Goal: Information Seeking & Learning: Learn about a topic

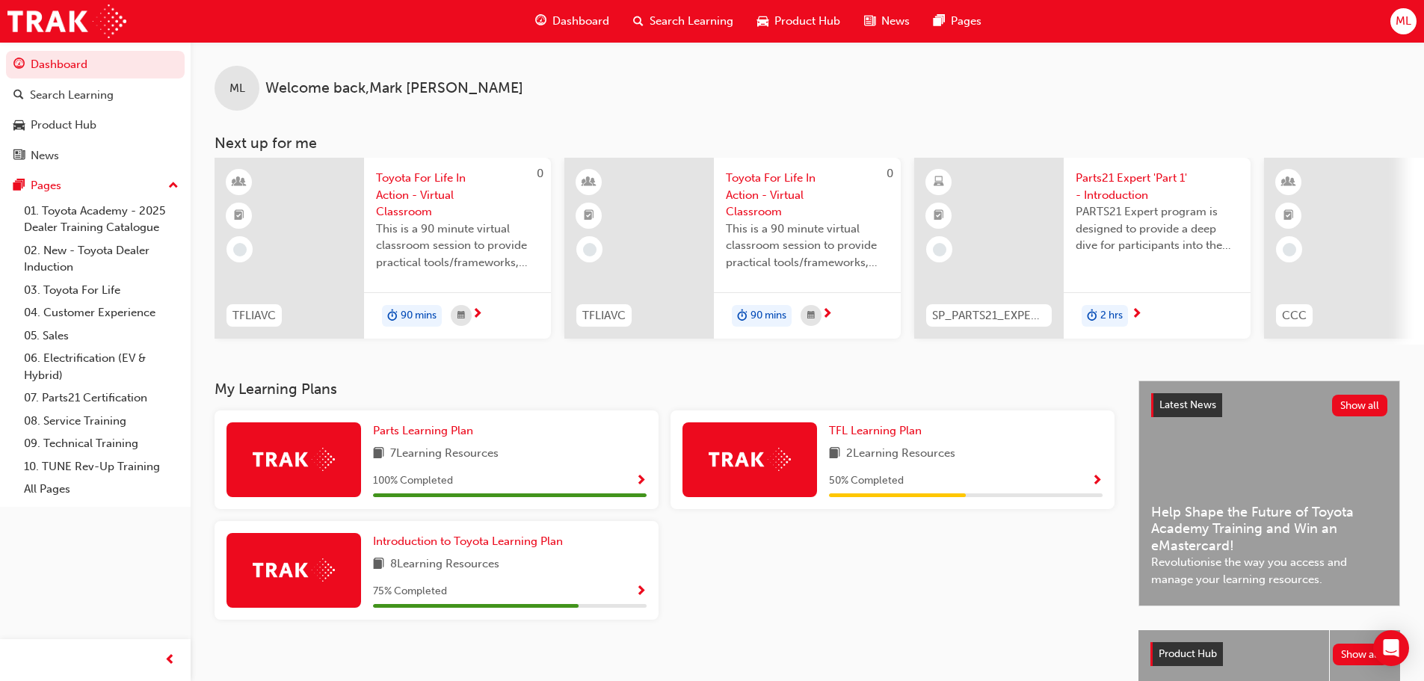
click at [671, 19] on span "Search Learning" at bounding box center [692, 21] width 84 height 17
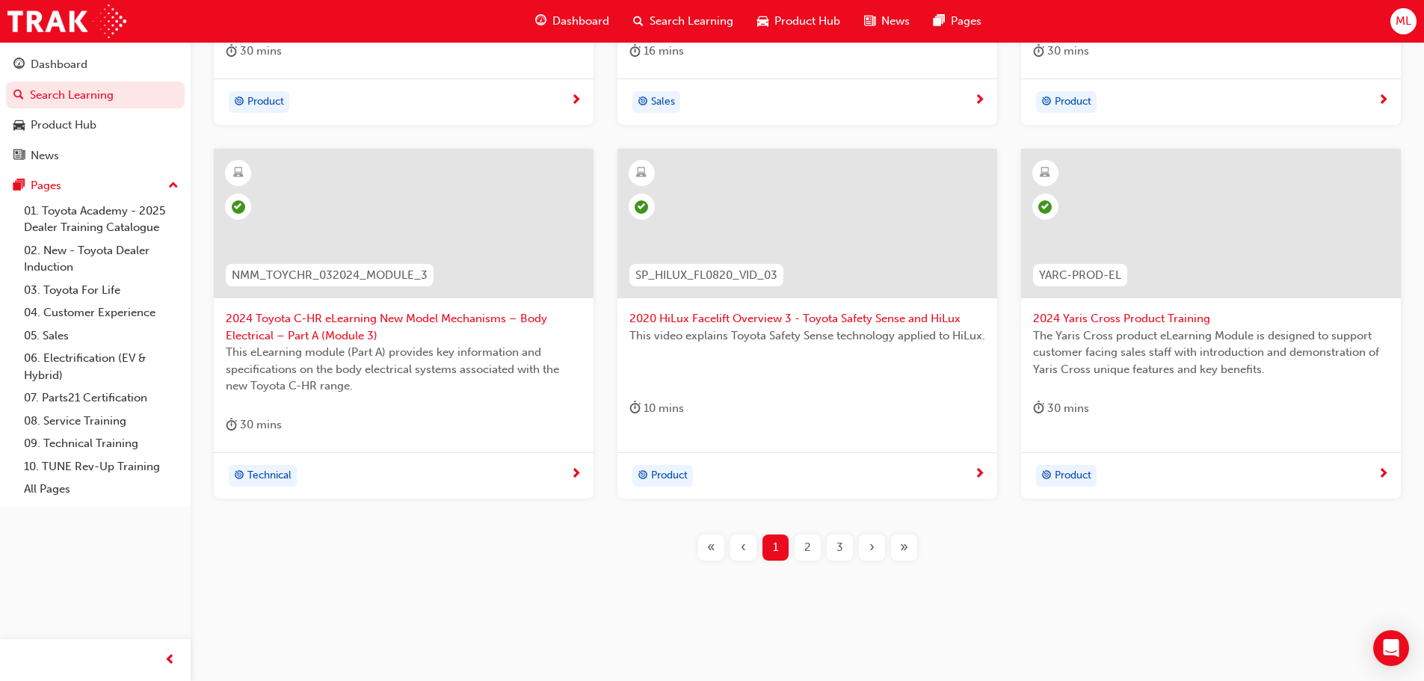
scroll to position [555, 0]
click at [834, 553] on div "3" at bounding box center [840, 547] width 26 height 26
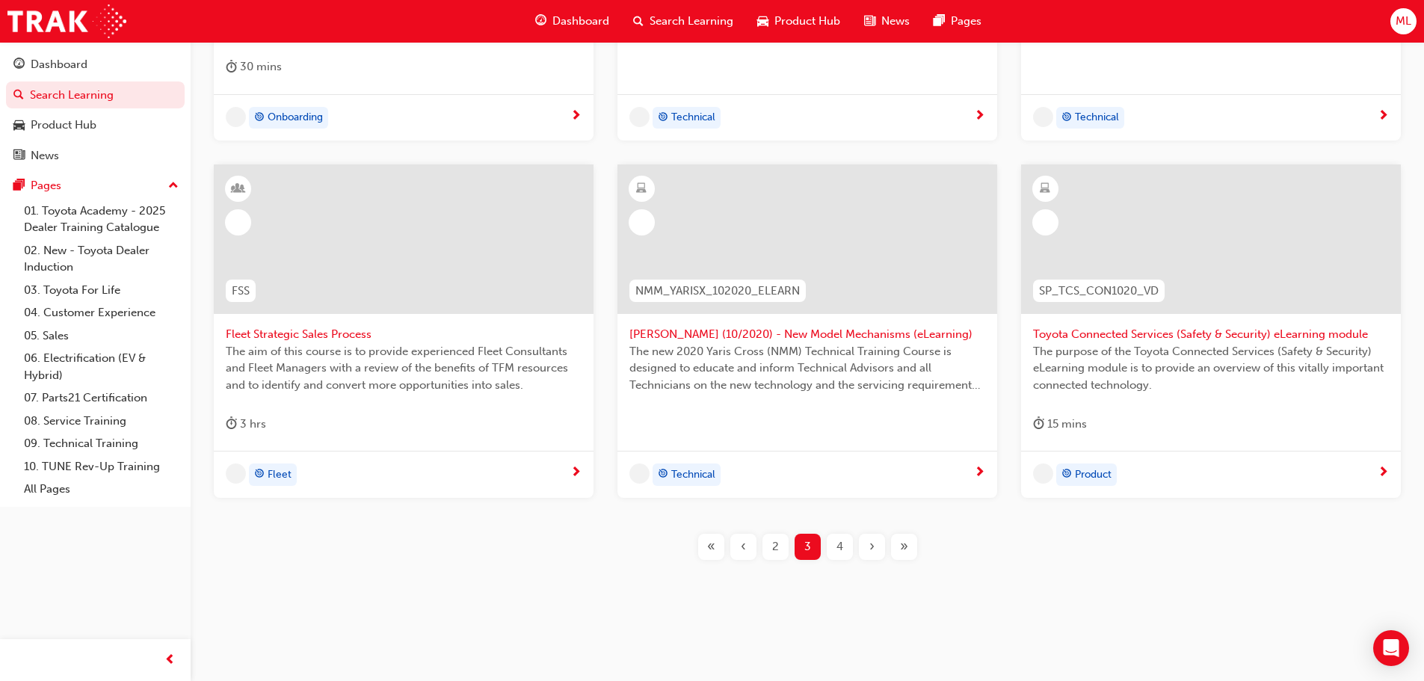
scroll to position [538, 0]
click at [834, 553] on div "4" at bounding box center [840, 547] width 26 height 26
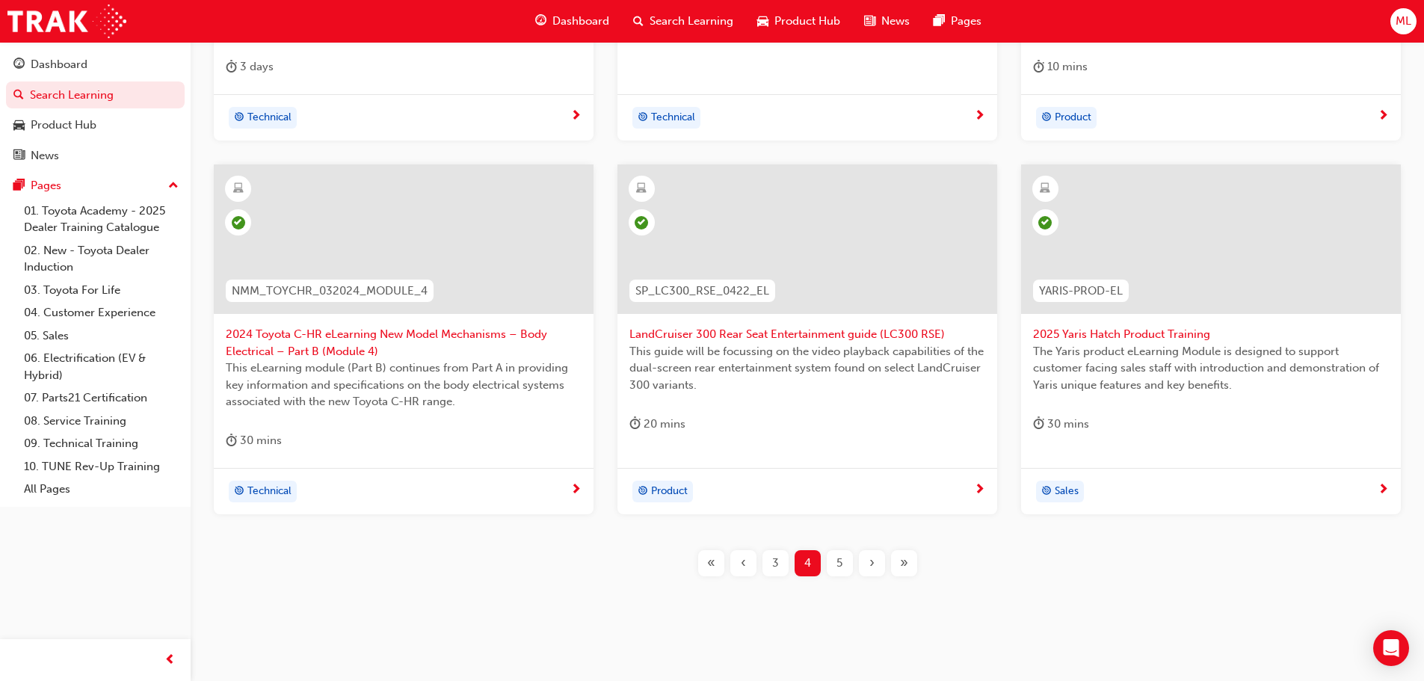
click at [837, 561] on span "5" at bounding box center [840, 563] width 6 height 17
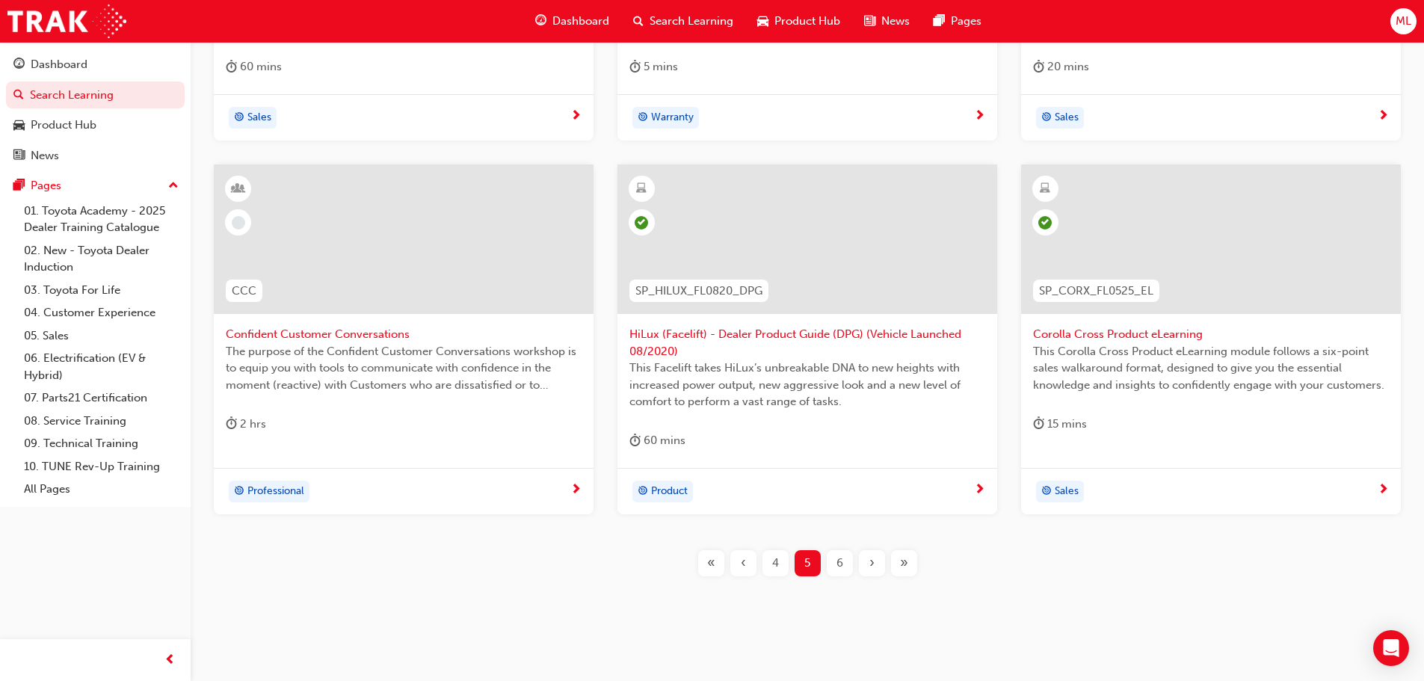
click at [837, 567] on span "6" at bounding box center [840, 563] width 7 height 17
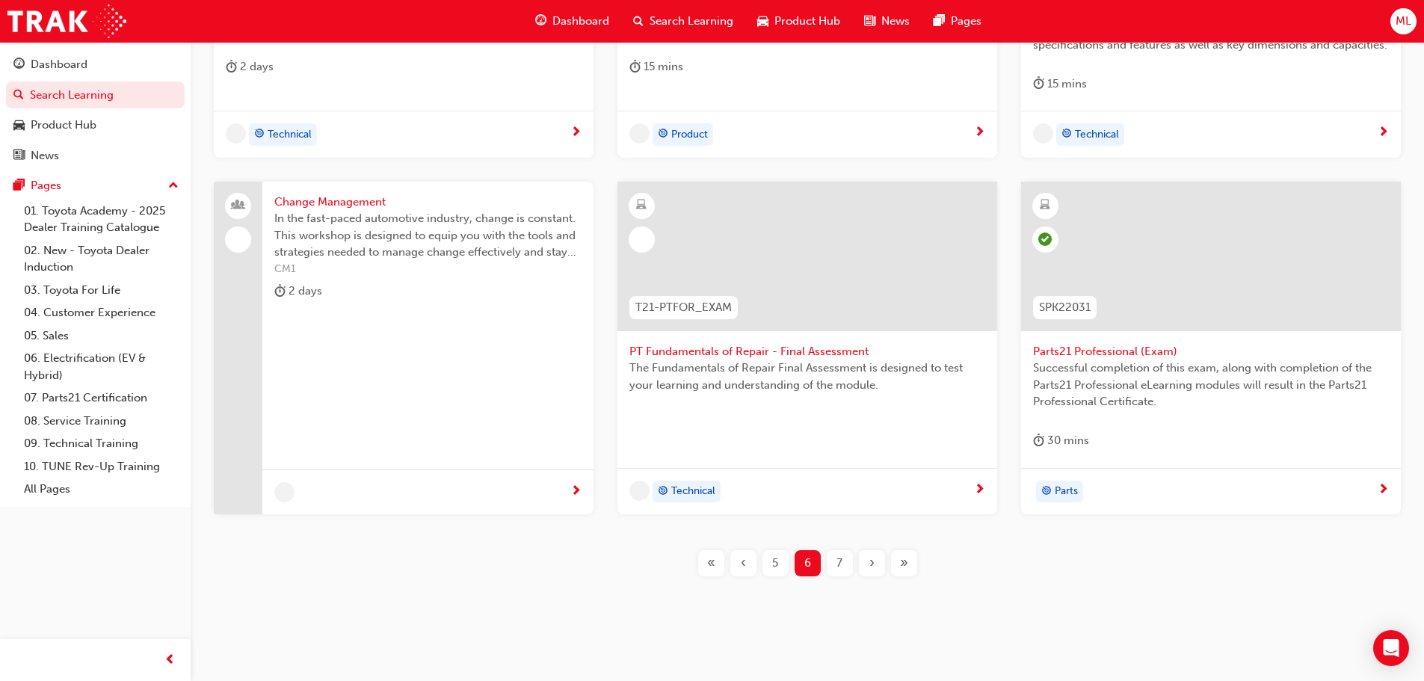
click at [836, 567] on div "7" at bounding box center [840, 563] width 26 height 26
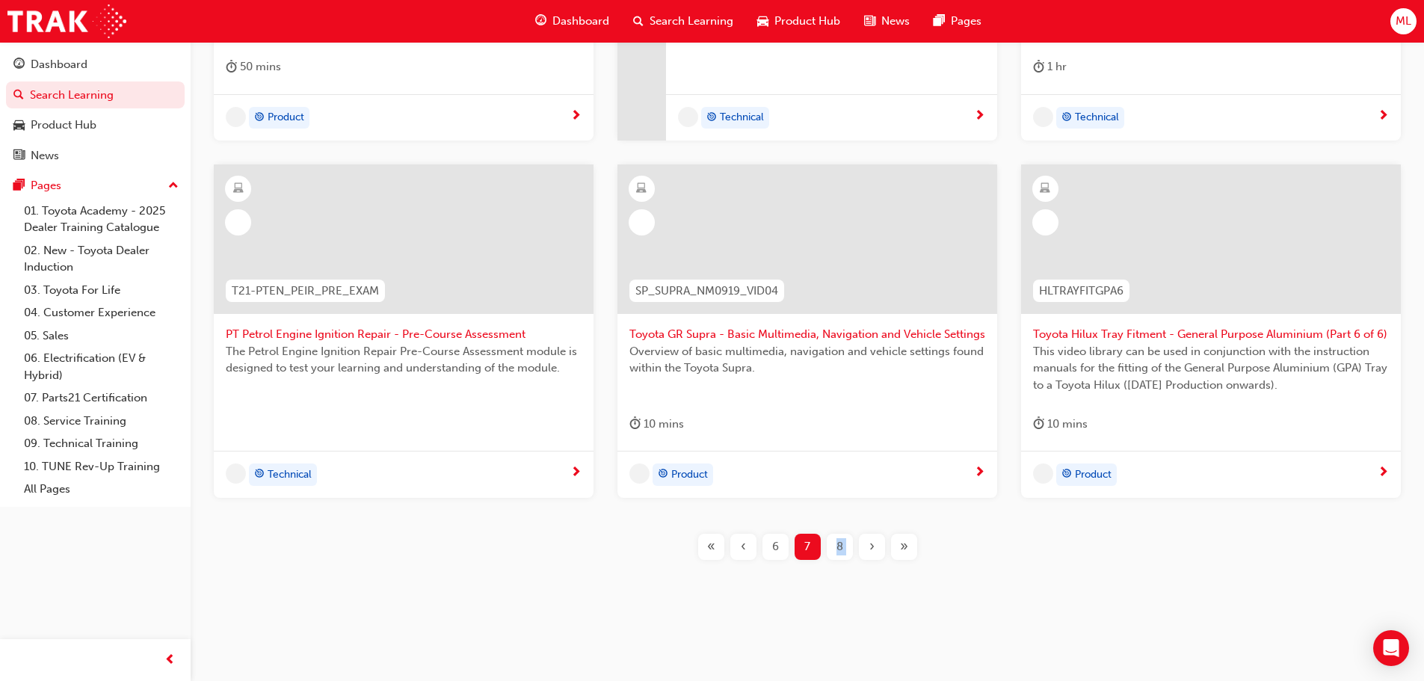
click at [836, 567] on div "SP_LCPRADO_NM24_PODCASTVID 2024 [PERSON_NAME] - National Dealer Convention Podc…" at bounding box center [808, 196] width 1186 height 776
click at [837, 551] on span "8" at bounding box center [840, 546] width 7 height 17
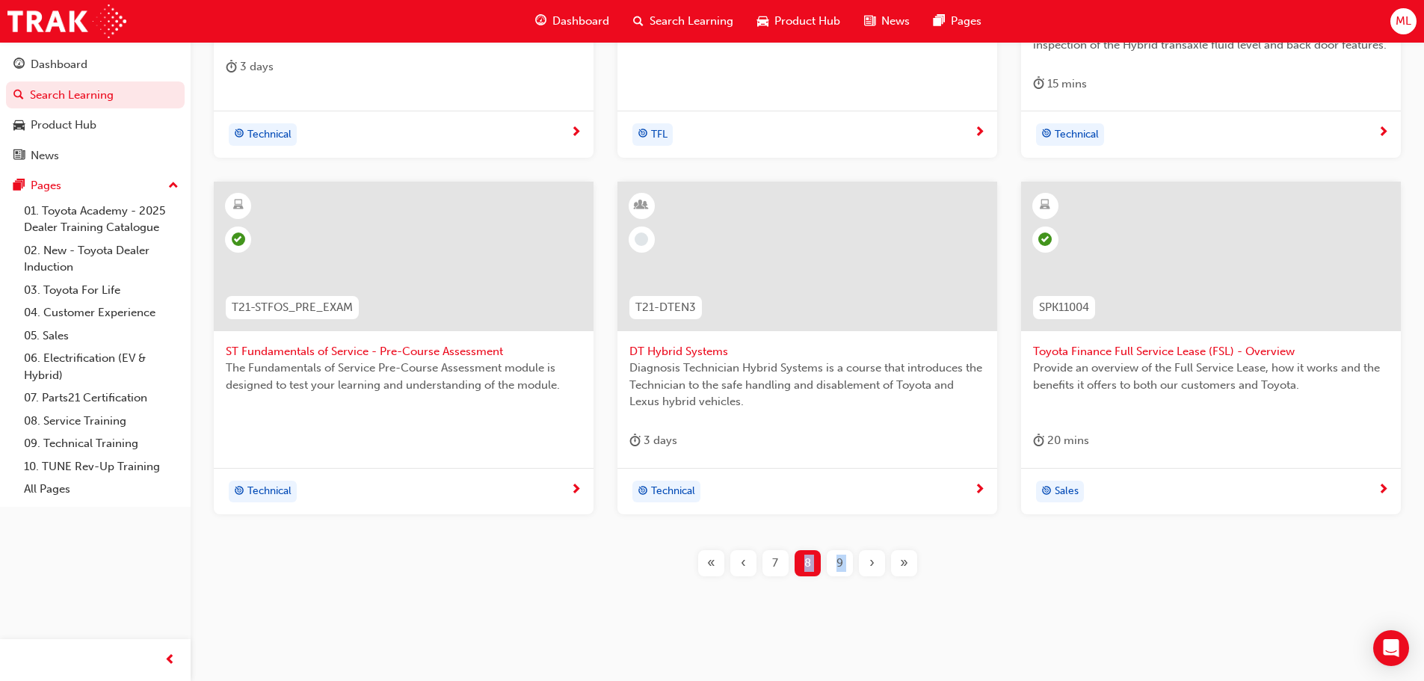
click at [840, 559] on span "9" at bounding box center [840, 563] width 7 height 17
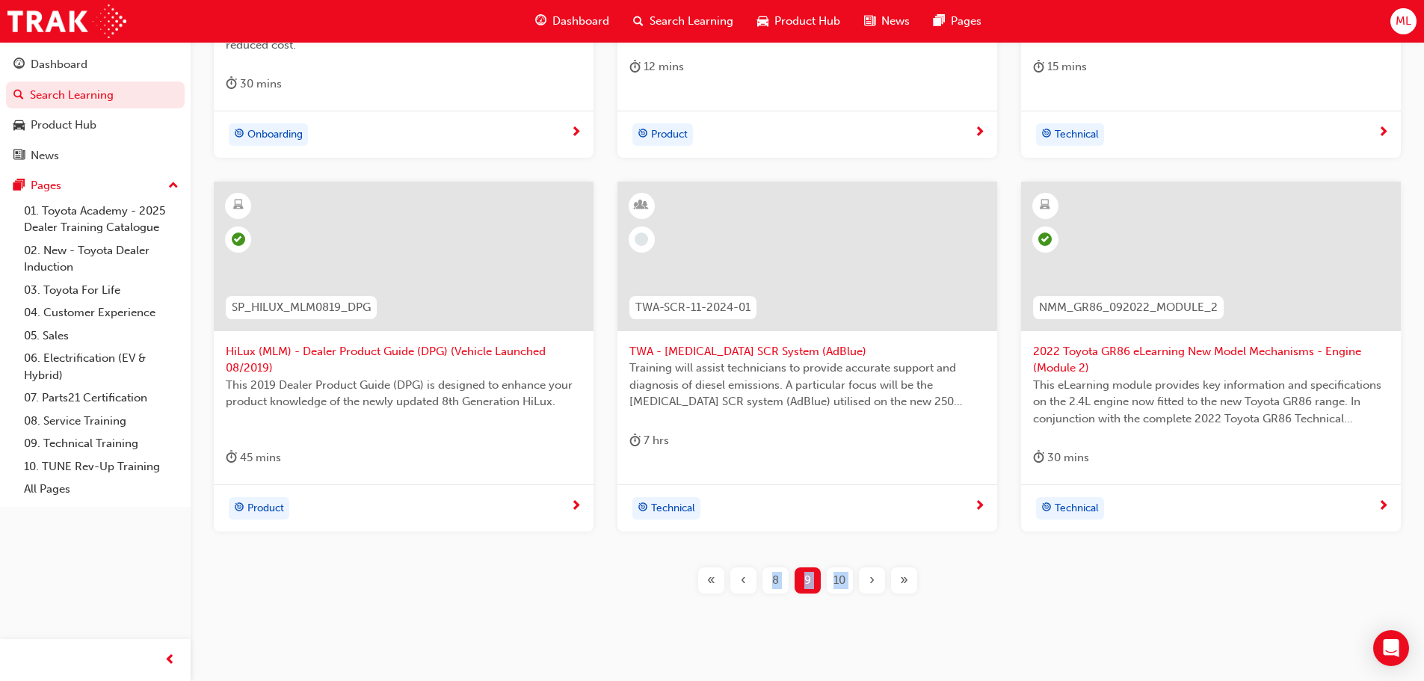
click at [839, 577] on span "10" at bounding box center [840, 580] width 12 height 17
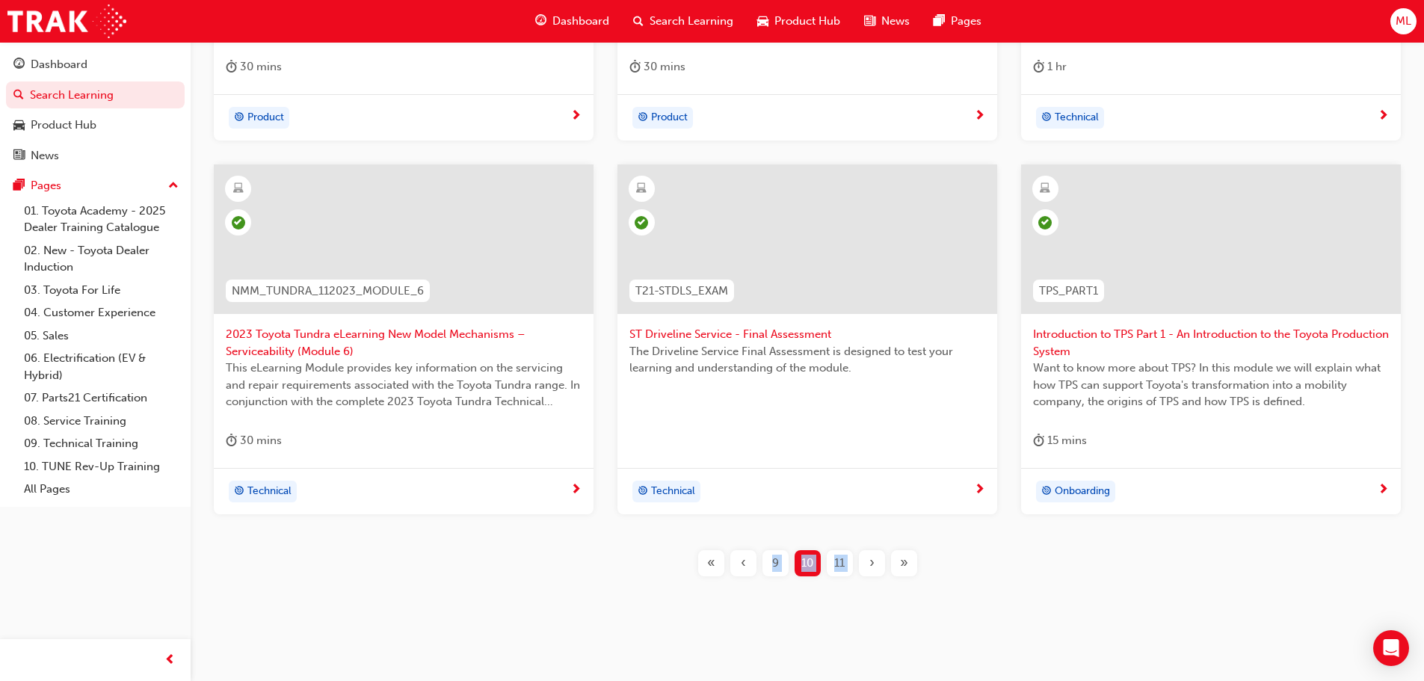
click at [872, 567] on span "›" at bounding box center [871, 563] width 5 height 17
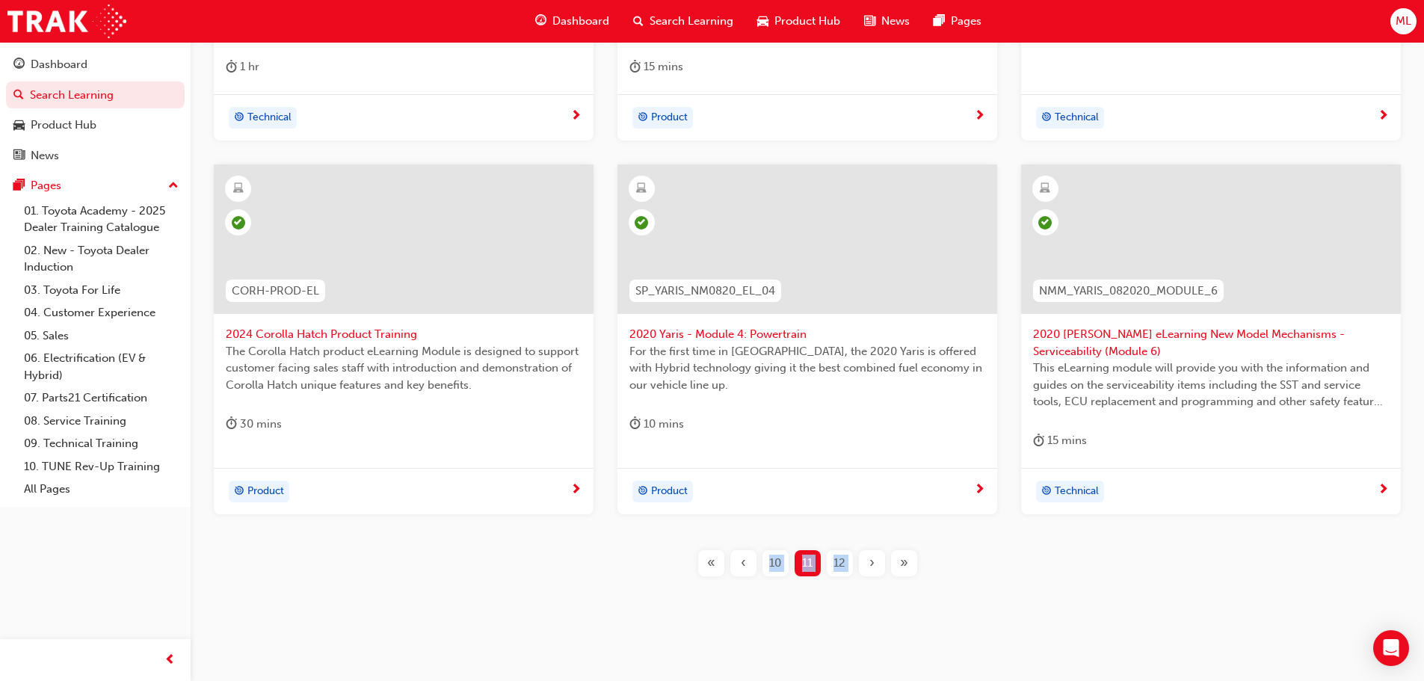
click at [870, 564] on span "›" at bounding box center [871, 563] width 5 height 17
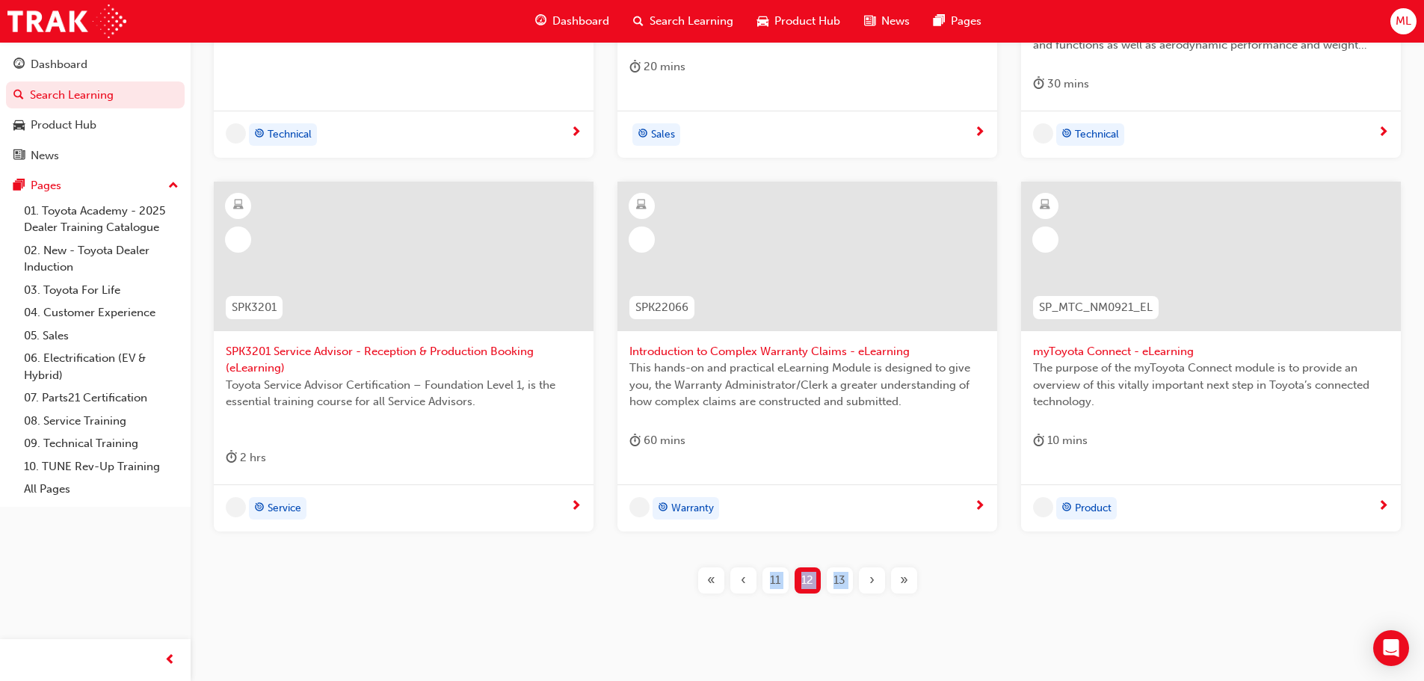
click at [870, 564] on div "T21-PTCH_SS_PRE_READ PT Steering & Suspension - Pre-Read The Steering & Suspens…" at bounding box center [808, 213] width 1186 height 810
click at [870, 573] on span "›" at bounding box center [871, 580] width 5 height 17
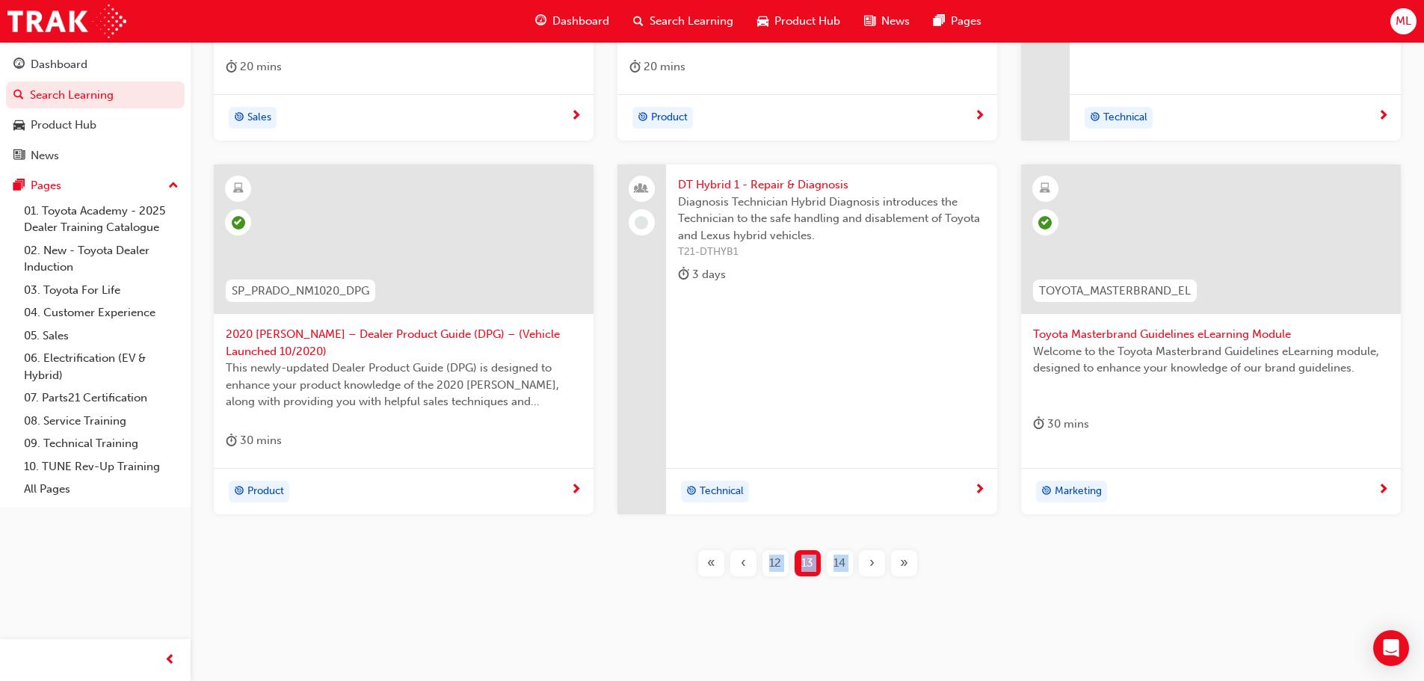
click at [869, 562] on span "›" at bounding box center [871, 563] width 5 height 17
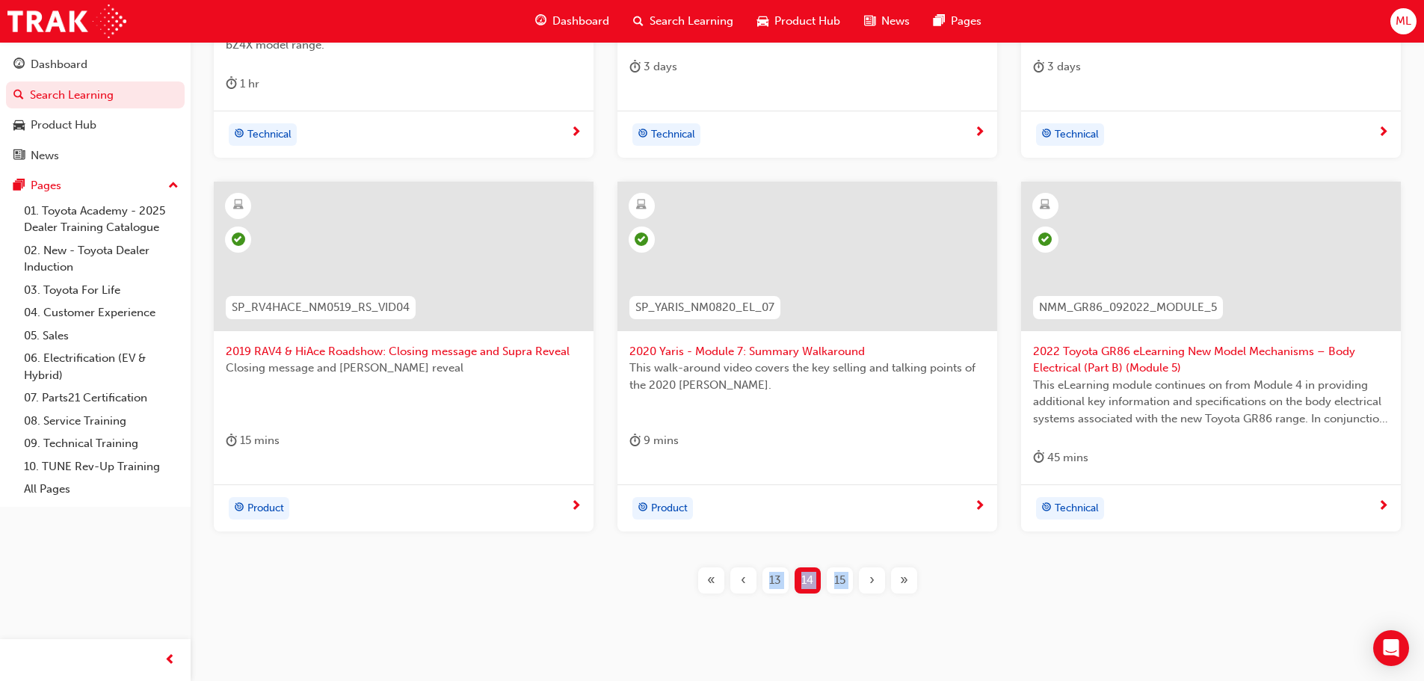
click at [871, 578] on span "›" at bounding box center [871, 580] width 5 height 17
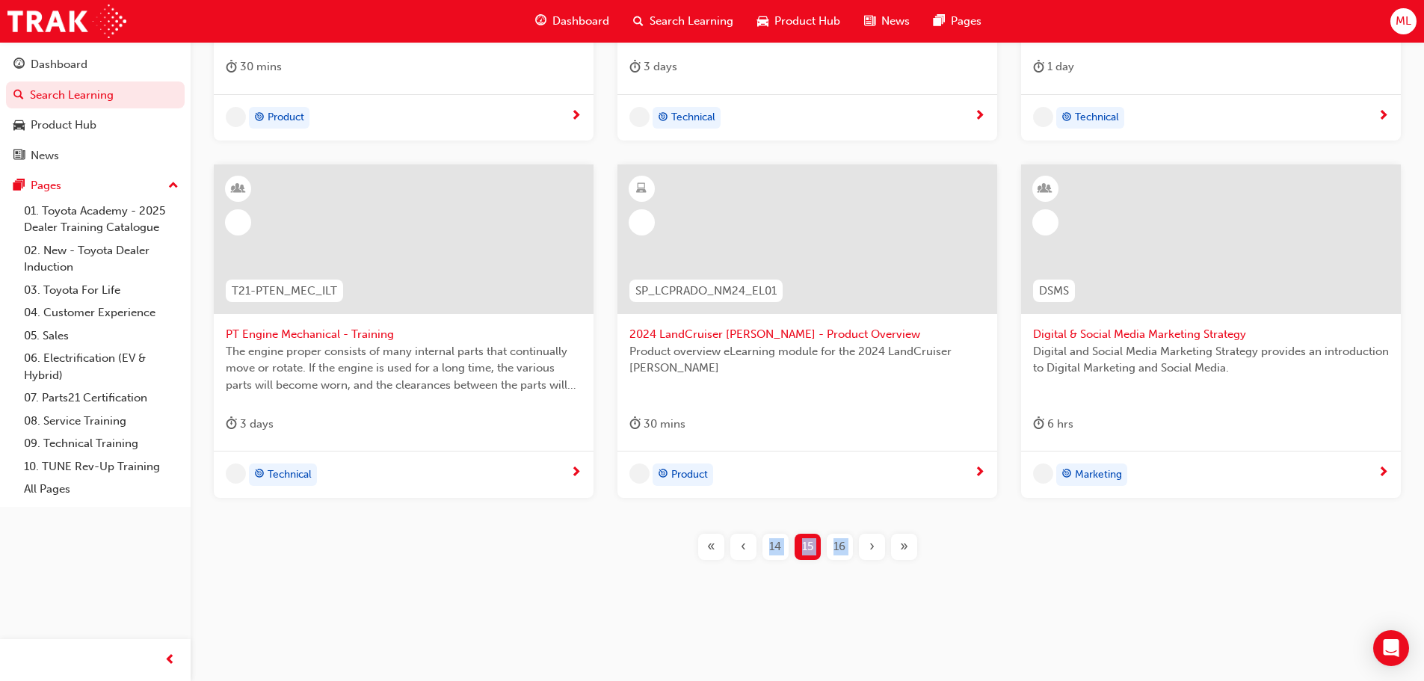
click at [870, 577] on div "SP_LCPRADO_NM24_EL02 2024 [PERSON_NAME] - Product eLearning This [PERSON_NAME] …" at bounding box center [808, 196] width 1186 height 776
click at [871, 555] on div "›" at bounding box center [872, 547] width 26 height 26
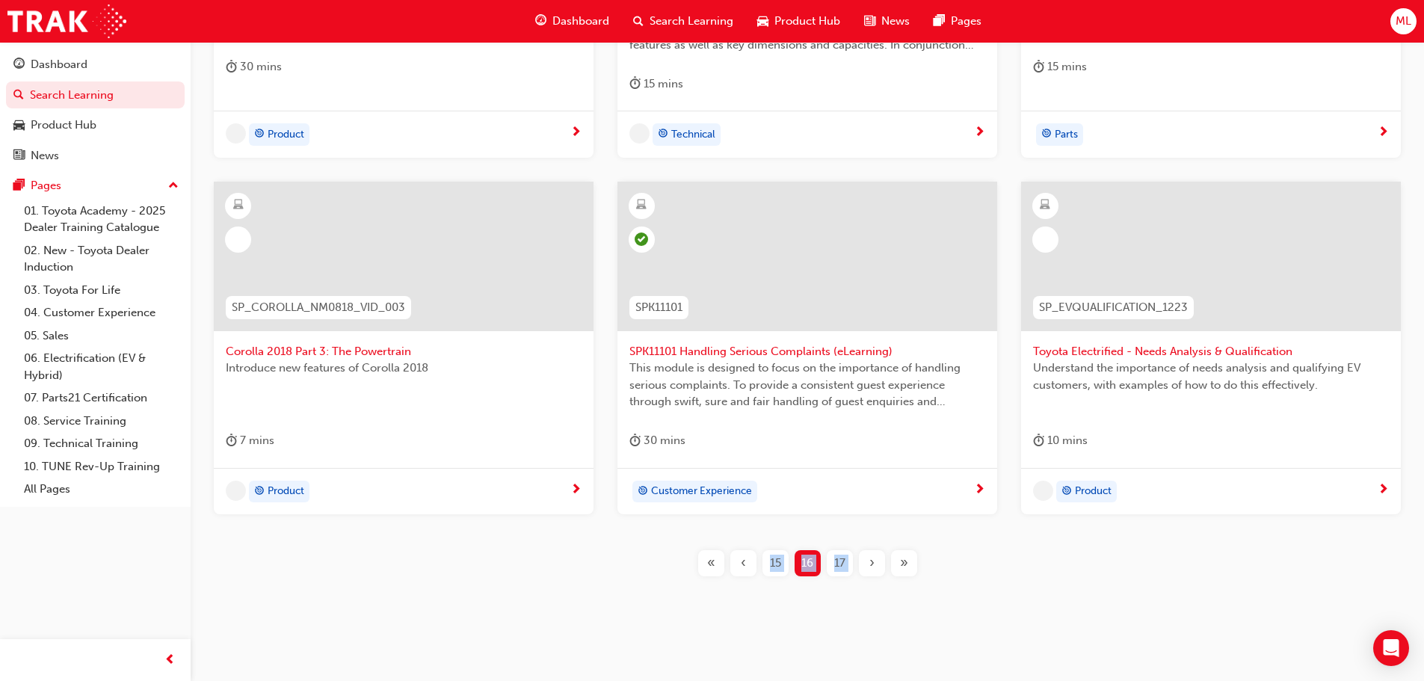
click at [870, 553] on div "›" at bounding box center [872, 563] width 26 height 26
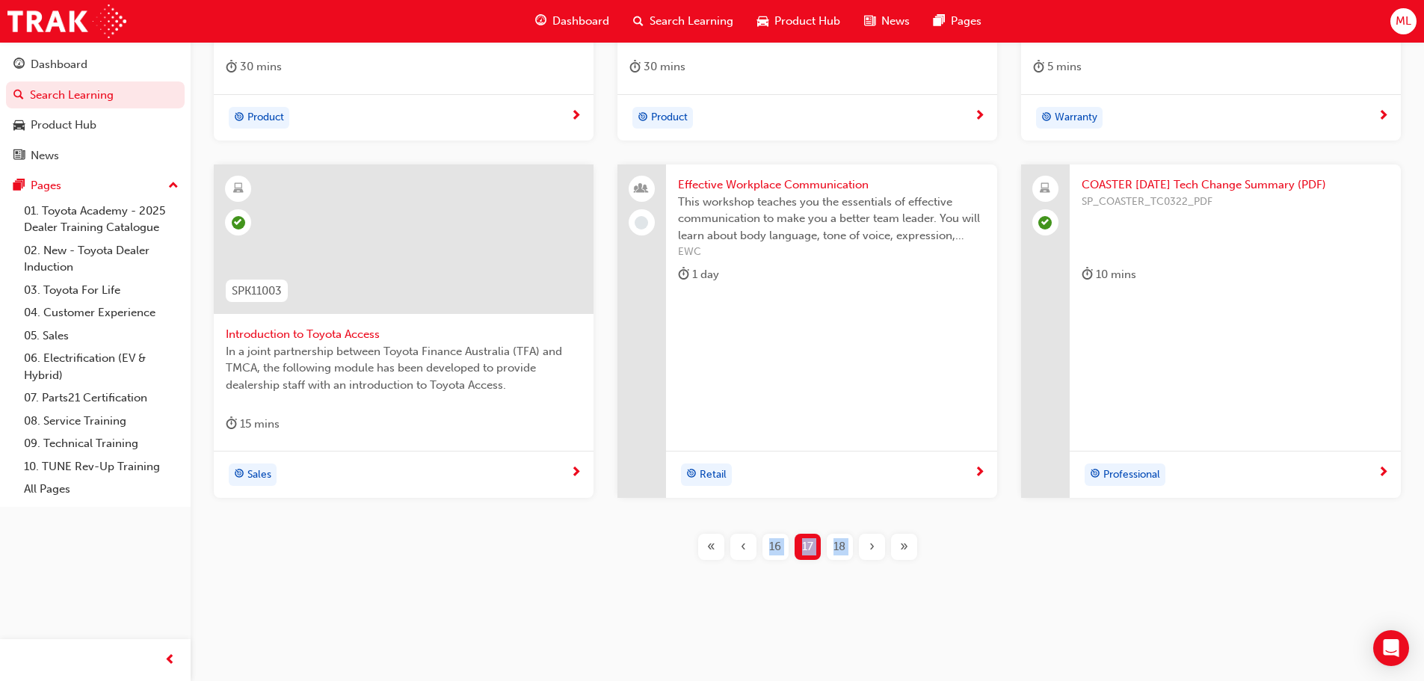
click at [870, 552] on span "›" at bounding box center [871, 546] width 5 height 17
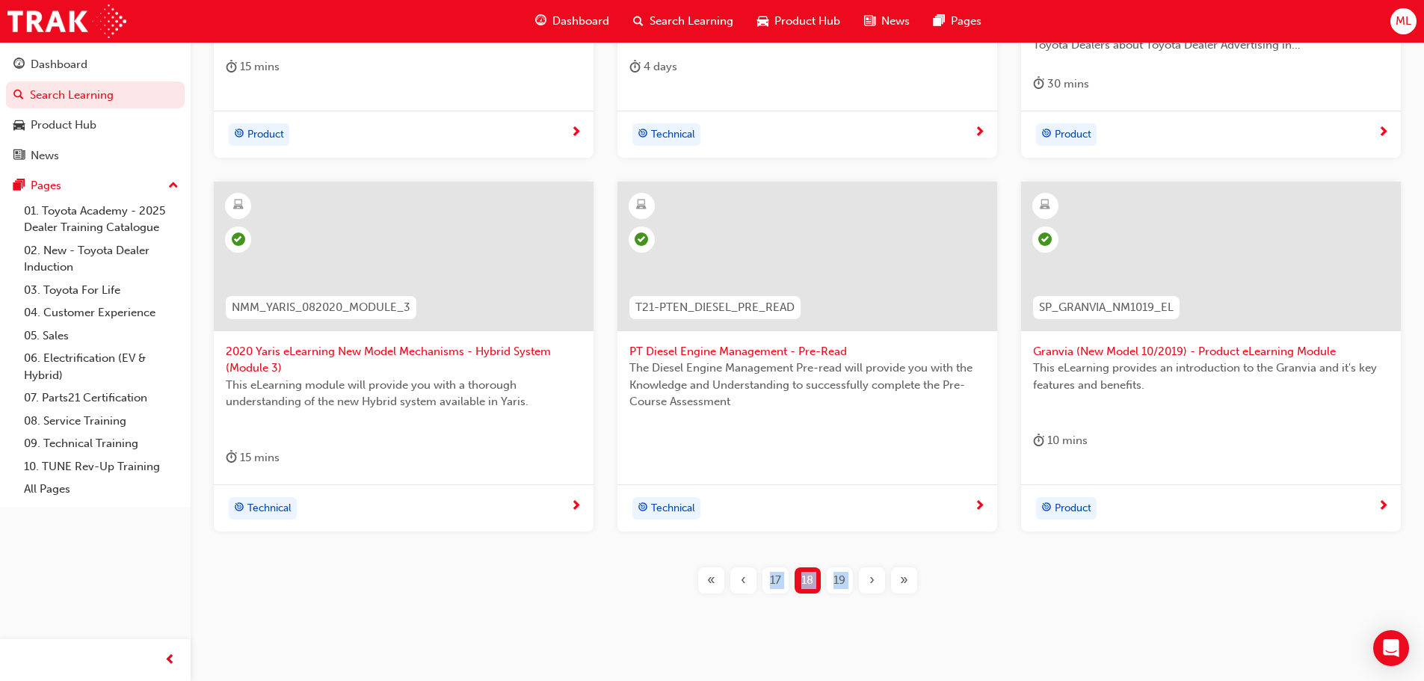
click at [866, 582] on div "›" at bounding box center [872, 580] width 26 height 26
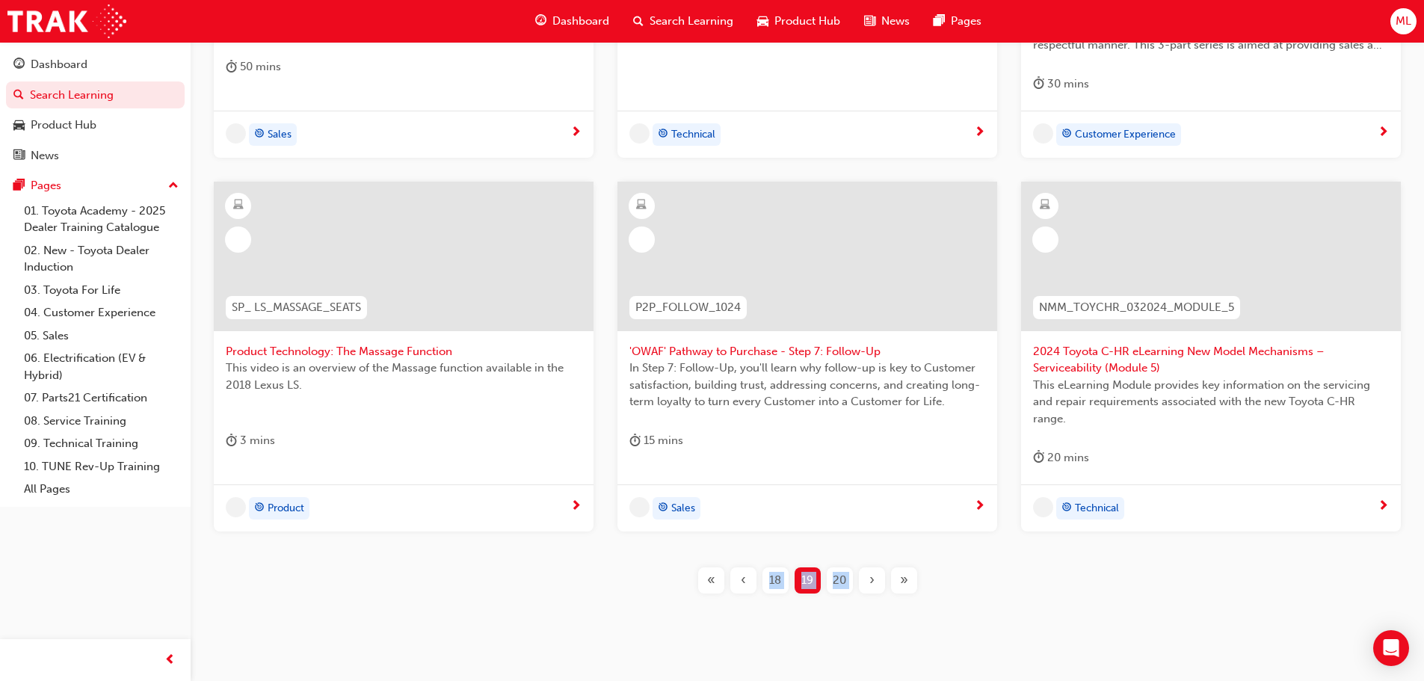
click at [866, 582] on div "›" at bounding box center [872, 580] width 26 height 26
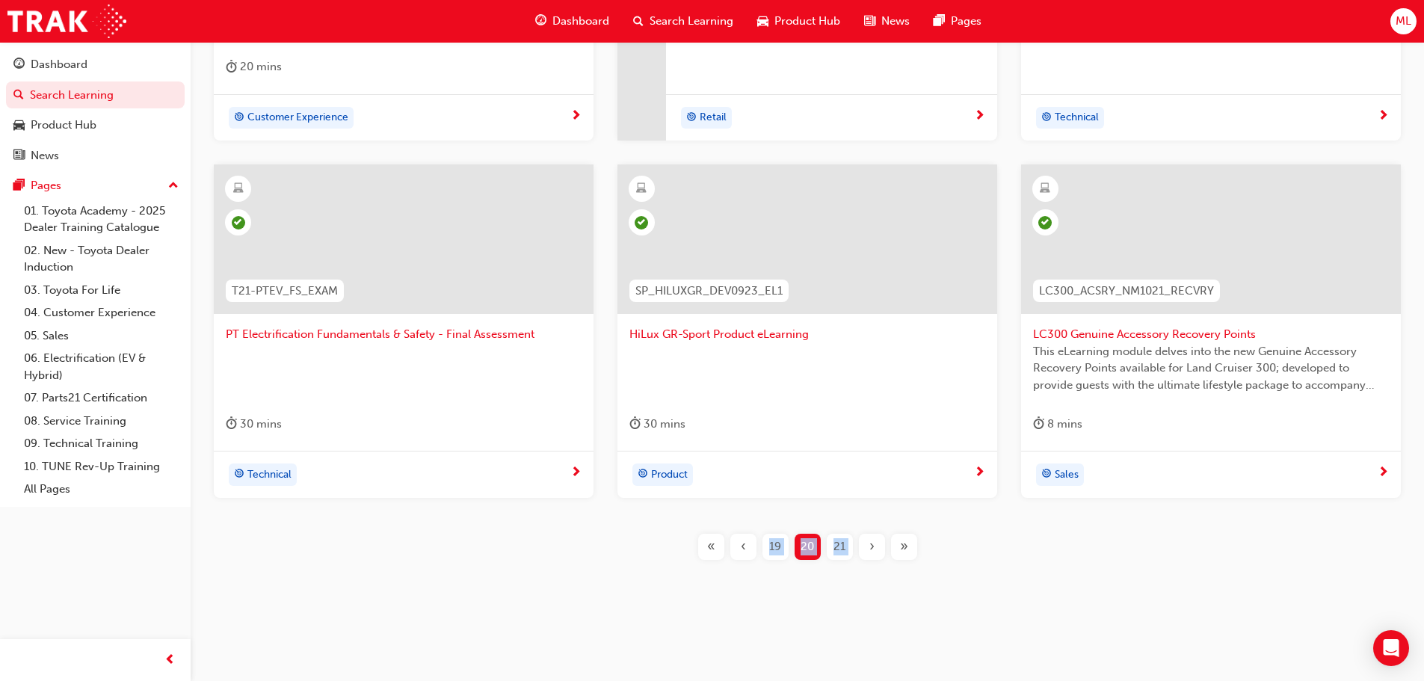
click at [869, 558] on div "›" at bounding box center [872, 547] width 26 height 26
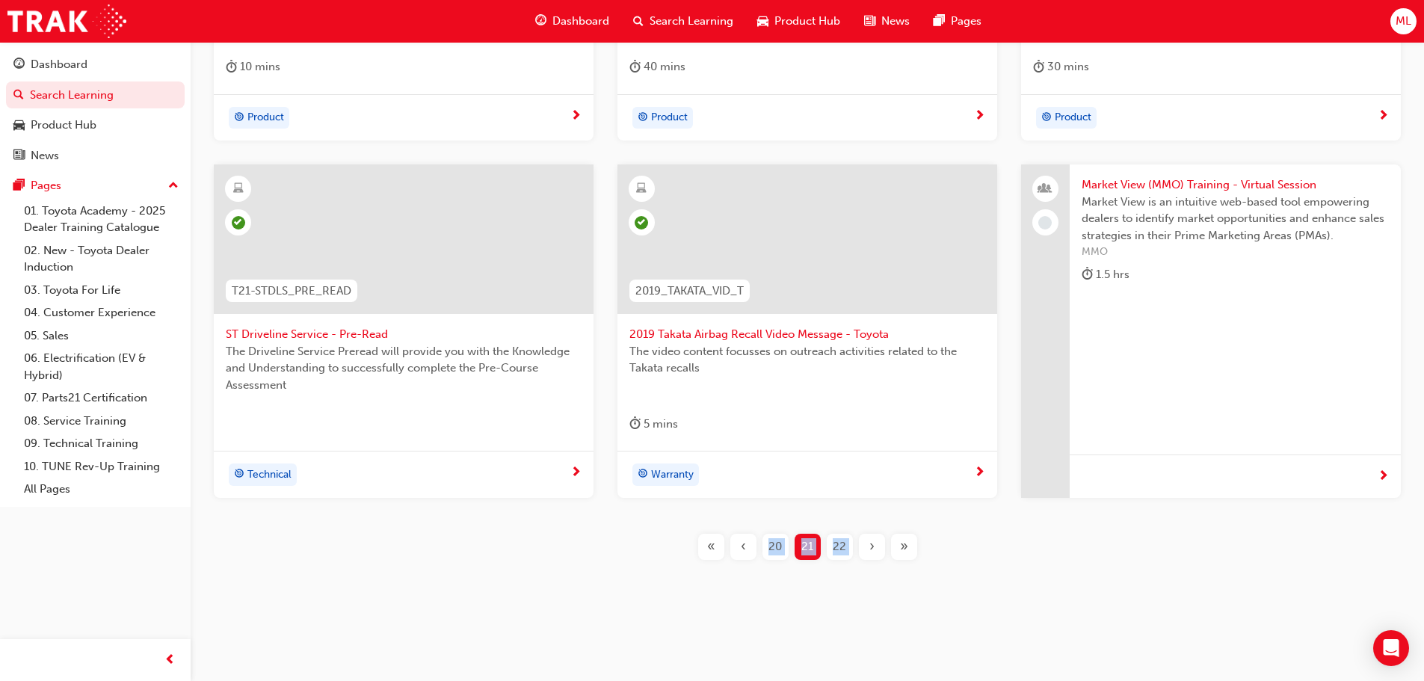
click at [869, 558] on div "›" at bounding box center [872, 547] width 26 height 26
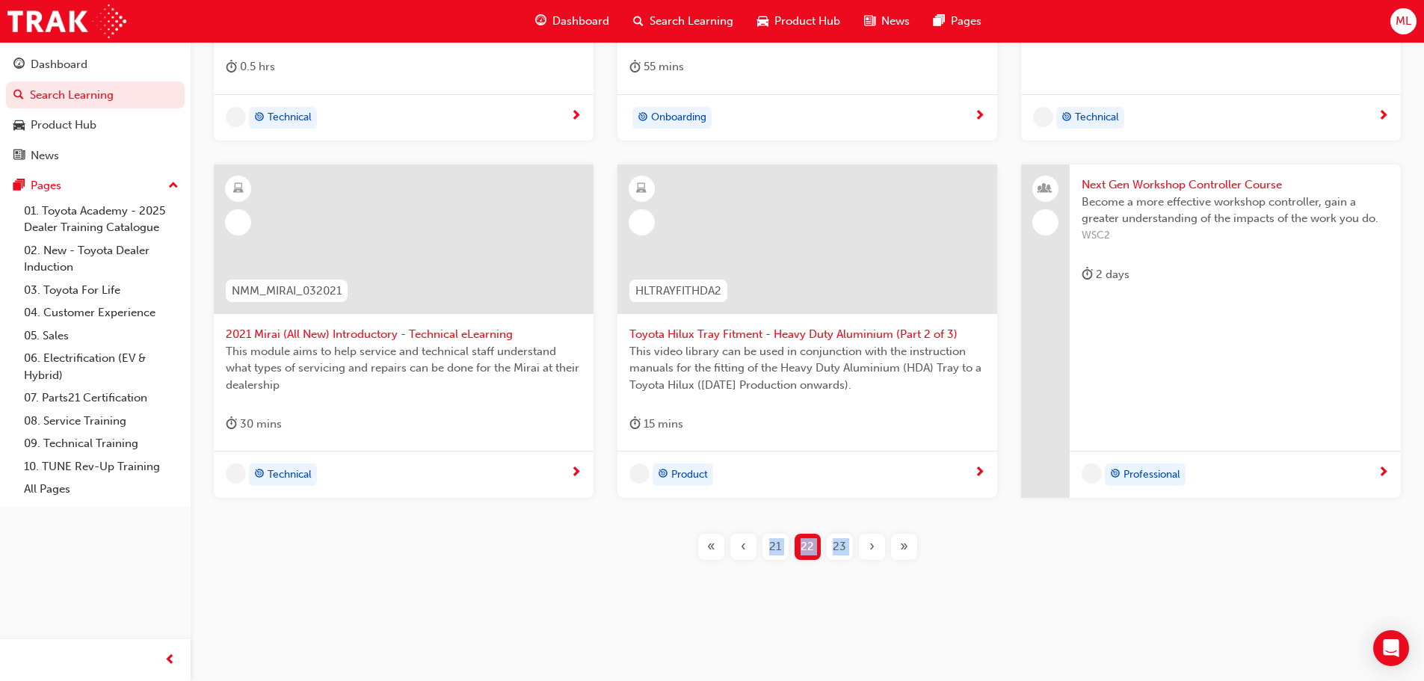
click at [869, 558] on div "›" at bounding box center [872, 547] width 26 height 26
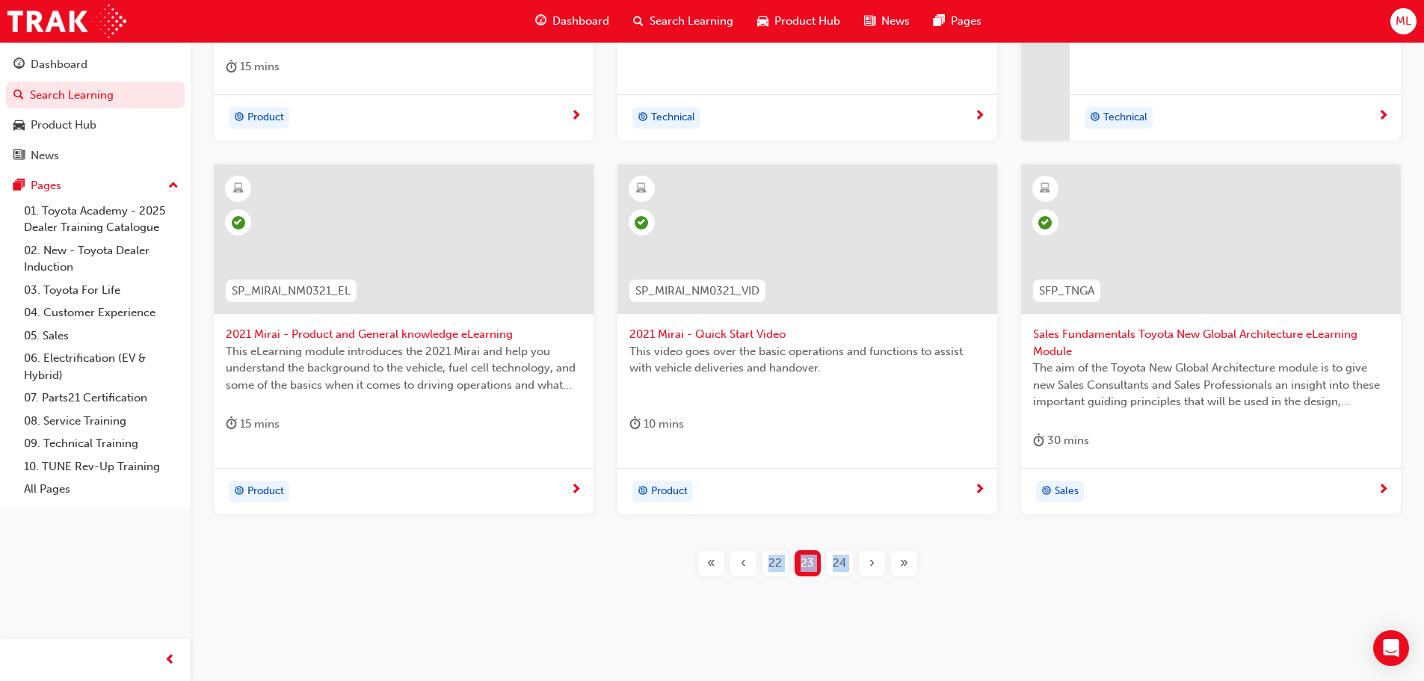
click at [869, 558] on span "›" at bounding box center [871, 563] width 5 height 17
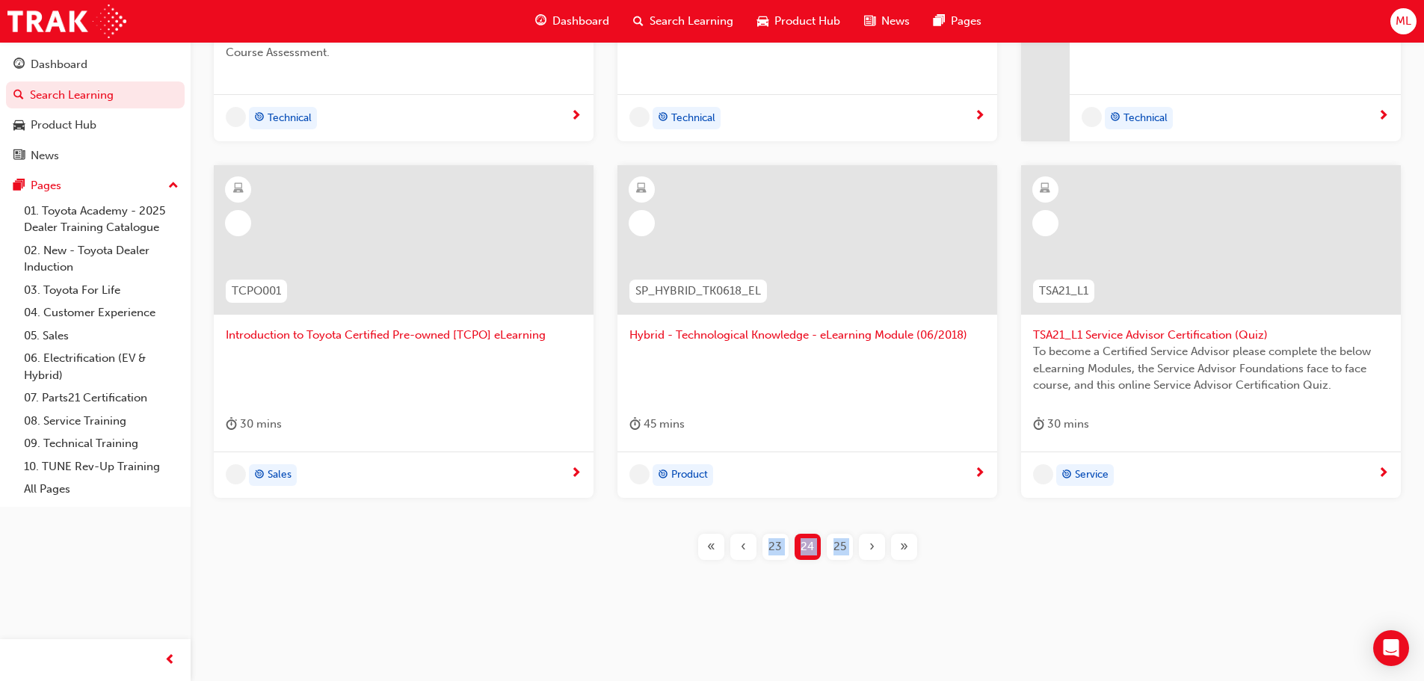
scroll to position [514, 0]
click at [870, 557] on div "›" at bounding box center [872, 547] width 26 height 26
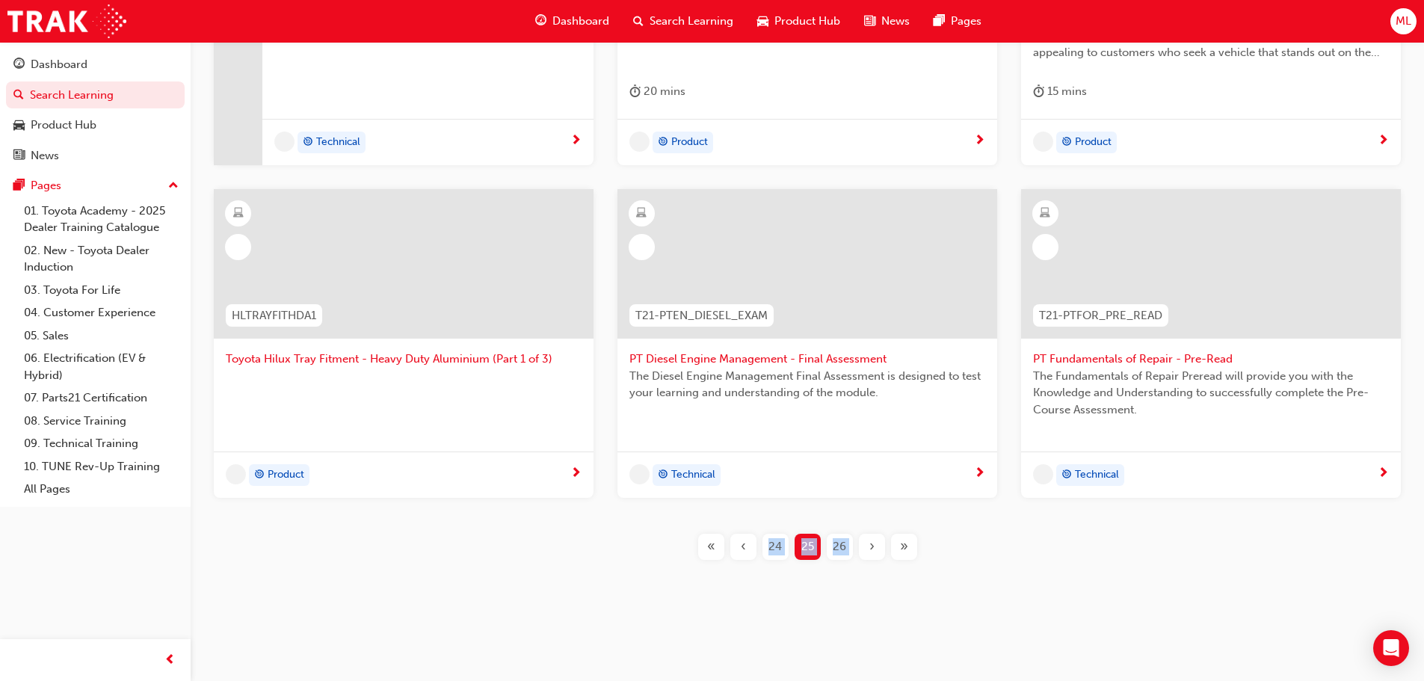
click at [870, 557] on div "›" at bounding box center [872, 547] width 26 height 26
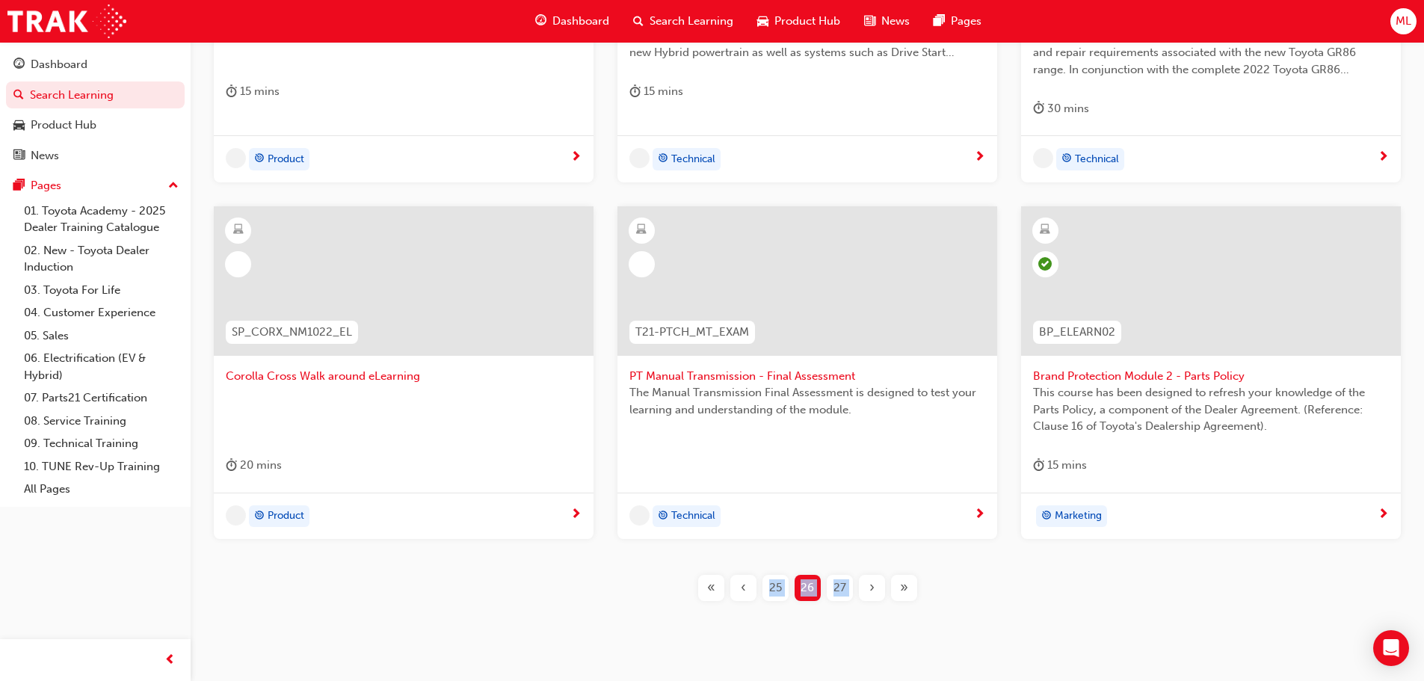
scroll to position [538, 0]
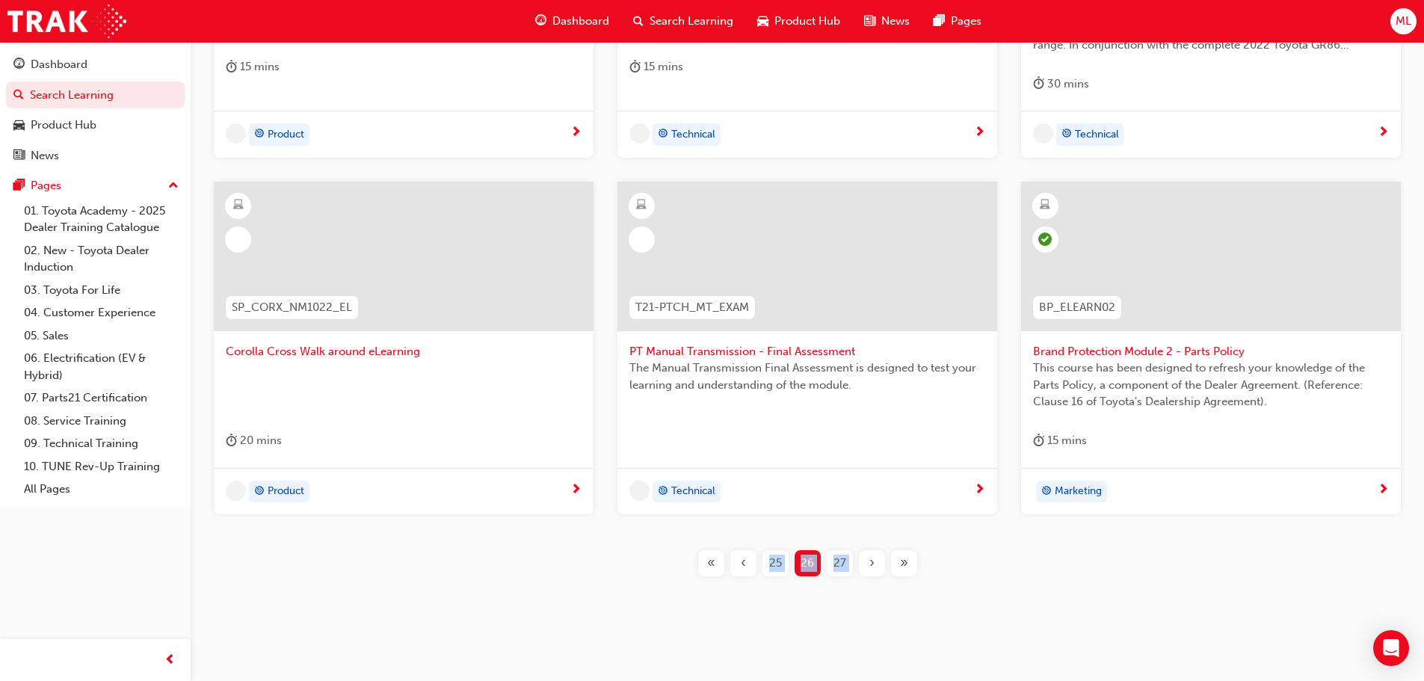
click at [870, 557] on span "›" at bounding box center [871, 563] width 5 height 17
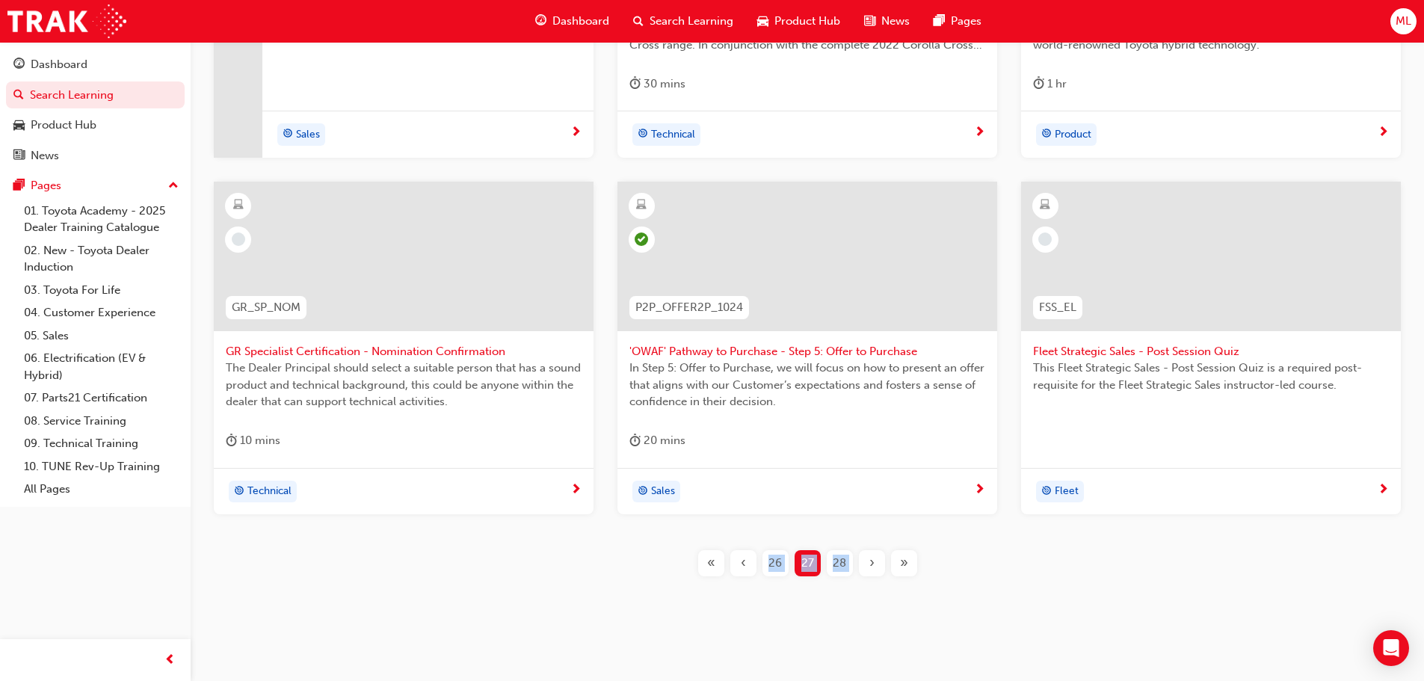
click at [870, 558] on span "›" at bounding box center [871, 563] width 5 height 17
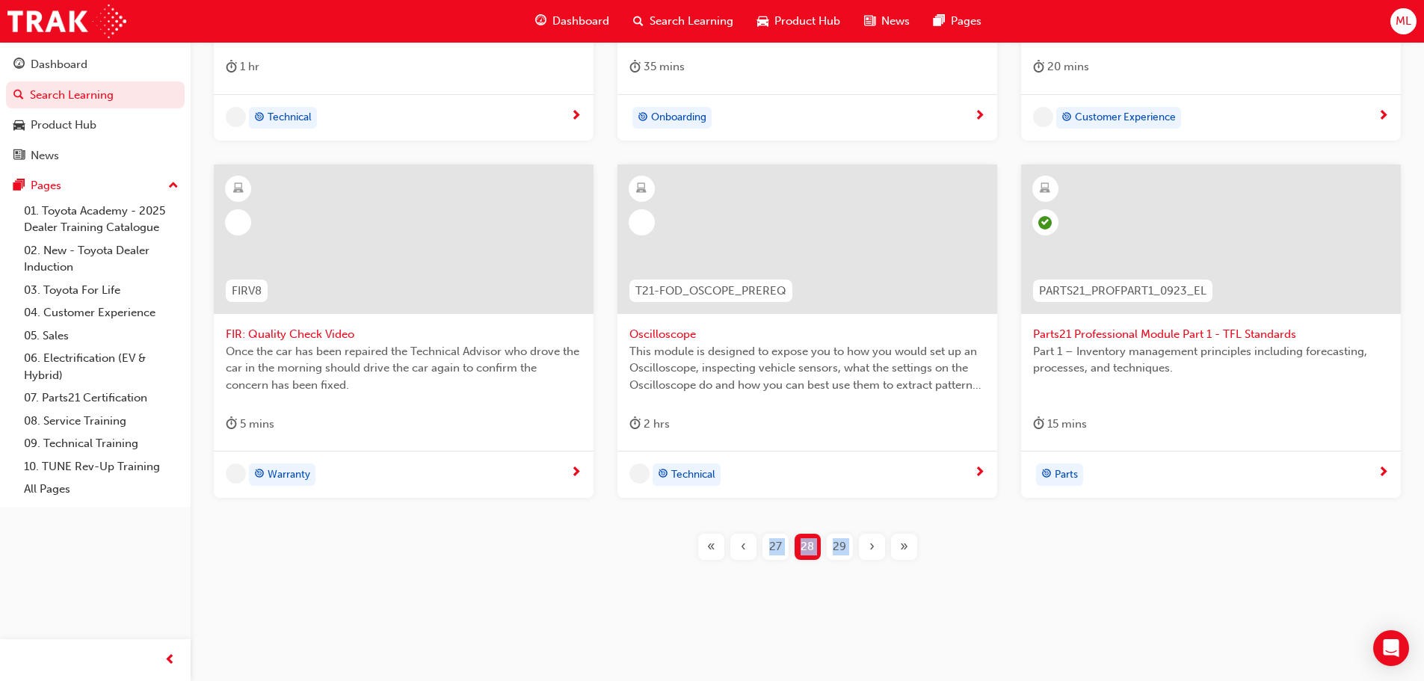
click at [870, 558] on div "›" at bounding box center [872, 547] width 26 height 26
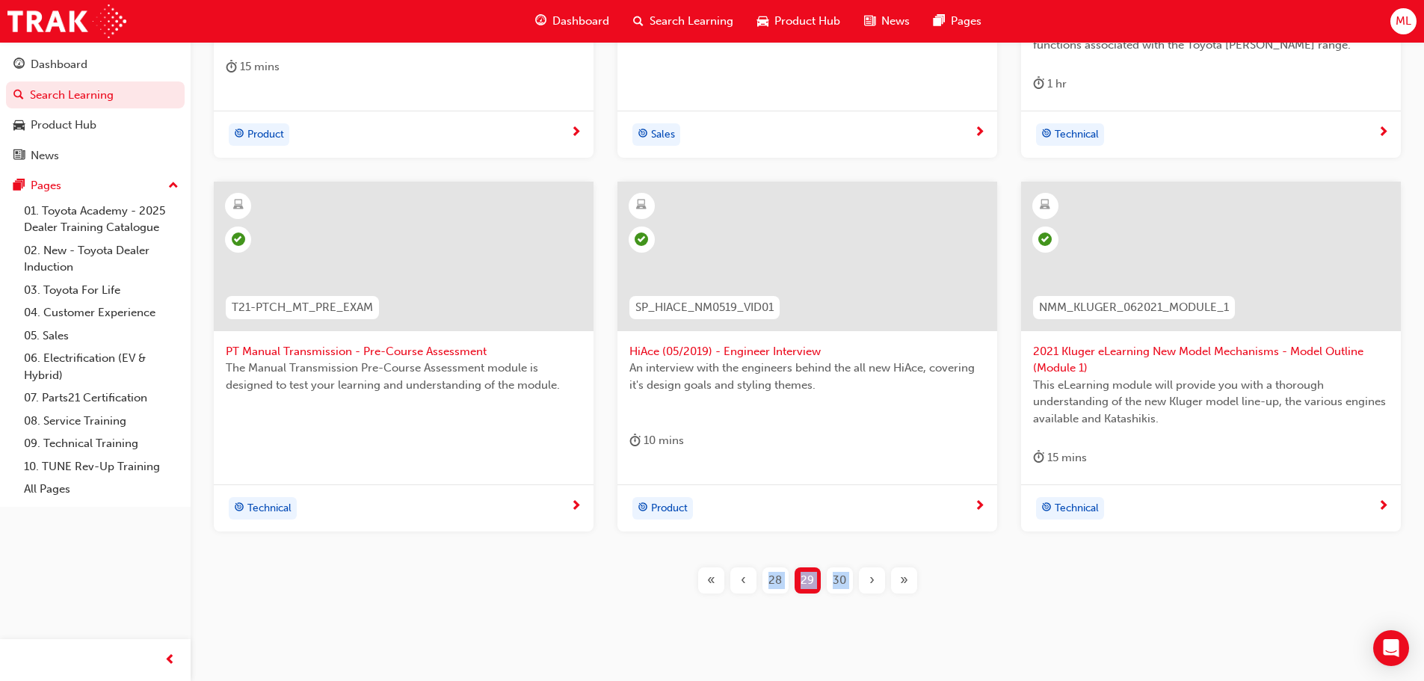
click at [870, 572] on span "›" at bounding box center [871, 580] width 5 height 17
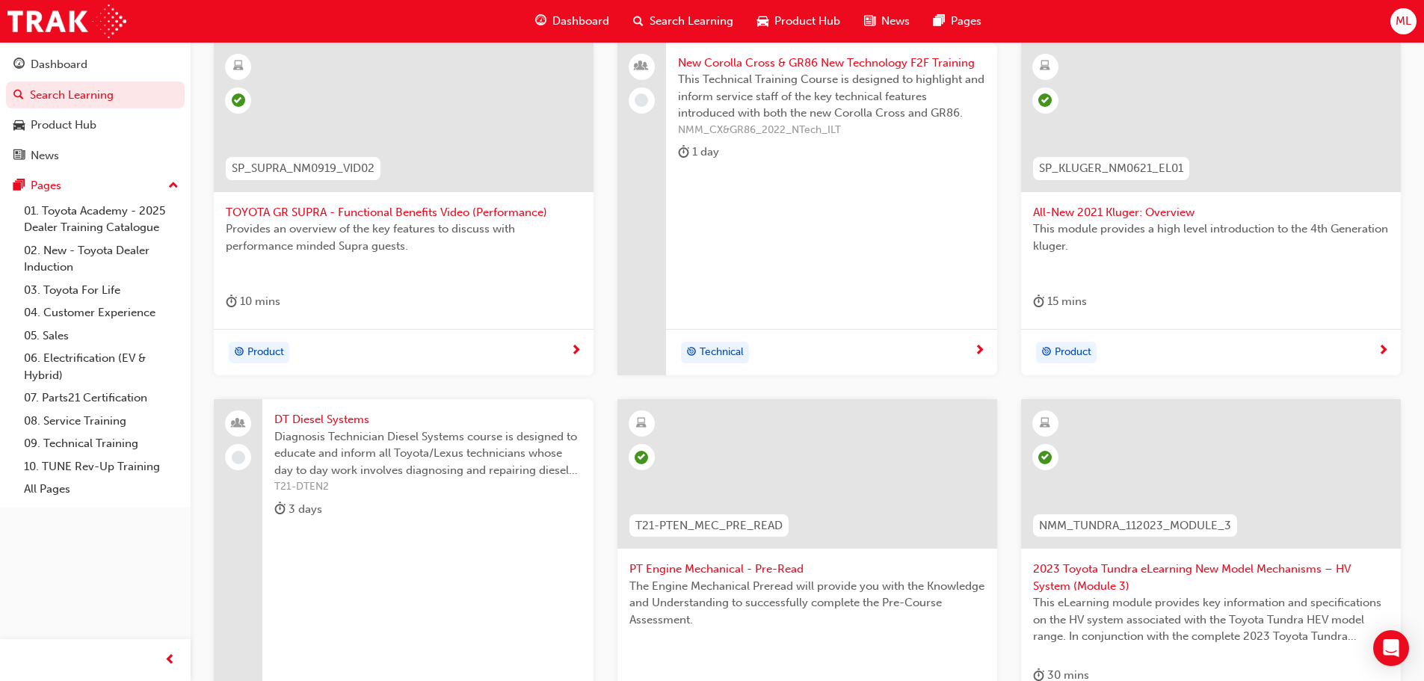
scroll to position [538, 0]
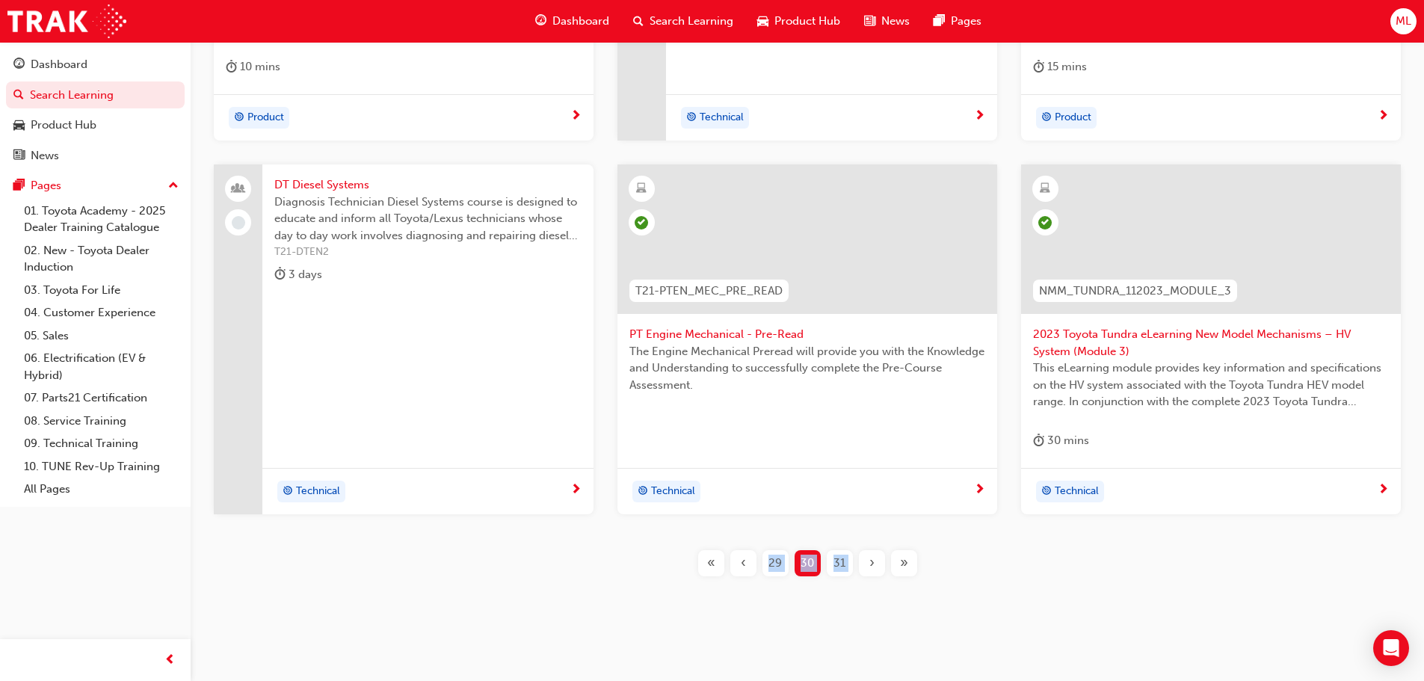
click at [866, 566] on div "›" at bounding box center [872, 563] width 26 height 26
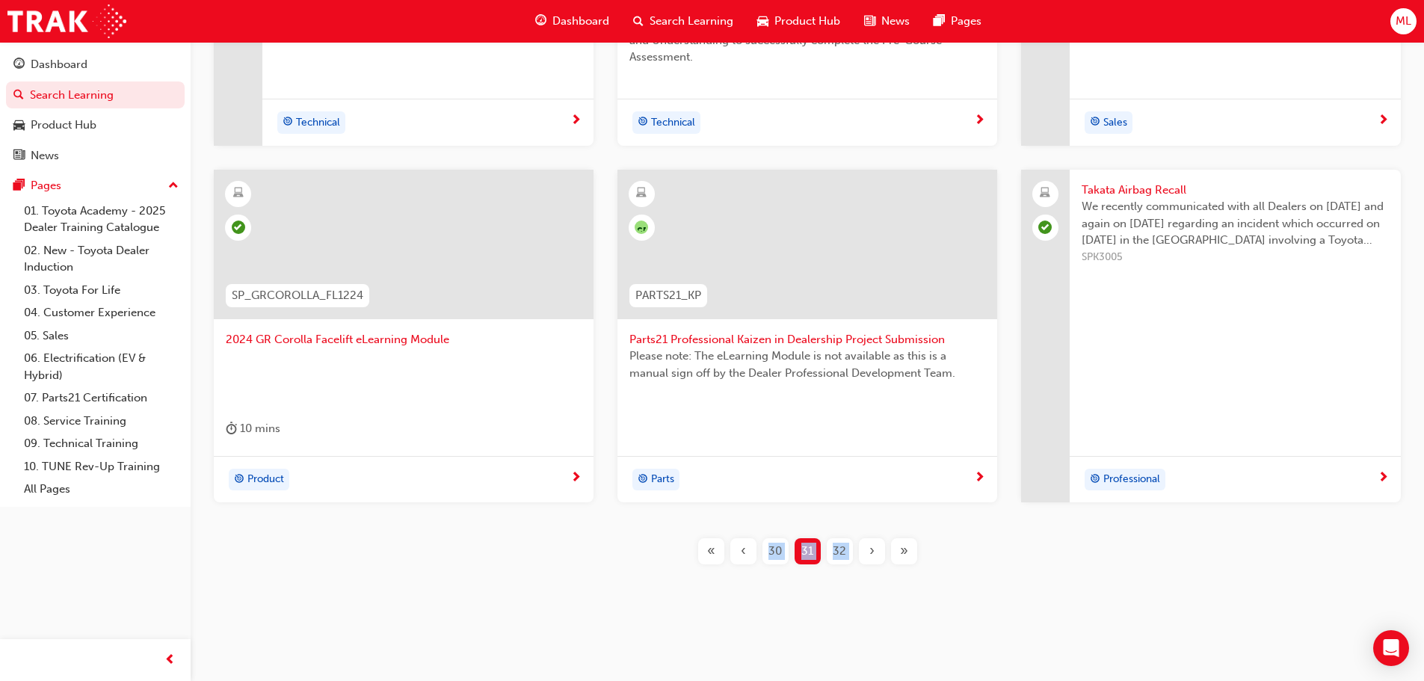
scroll to position [514, 0]
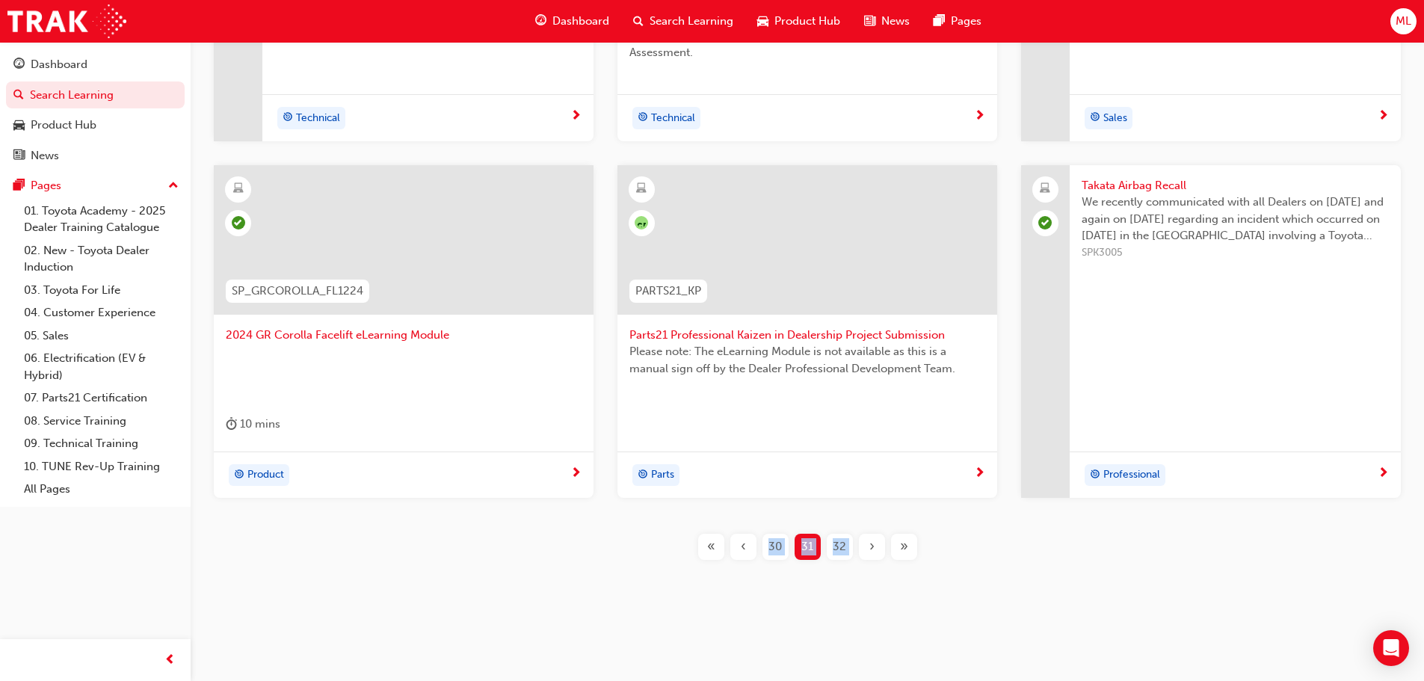
click at [873, 541] on span "›" at bounding box center [871, 546] width 5 height 17
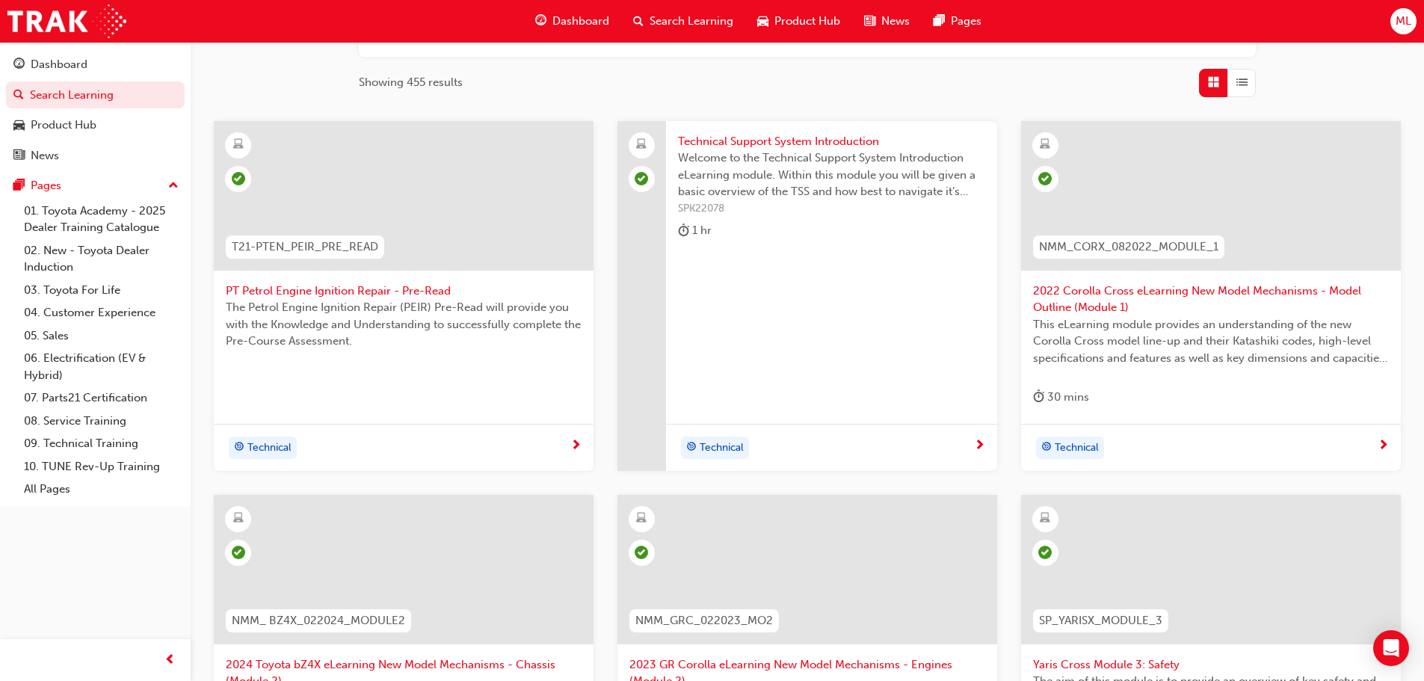
scroll to position [215, 0]
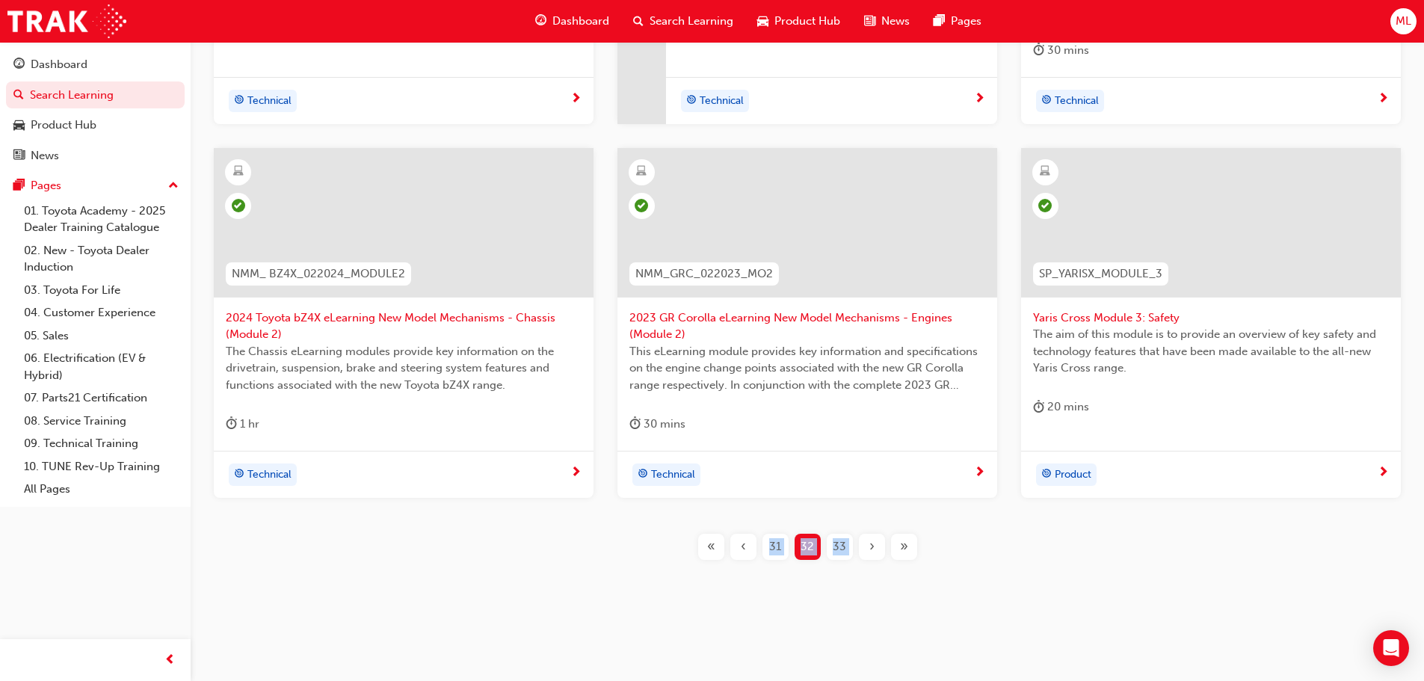
click at [869, 542] on span "›" at bounding box center [871, 546] width 5 height 17
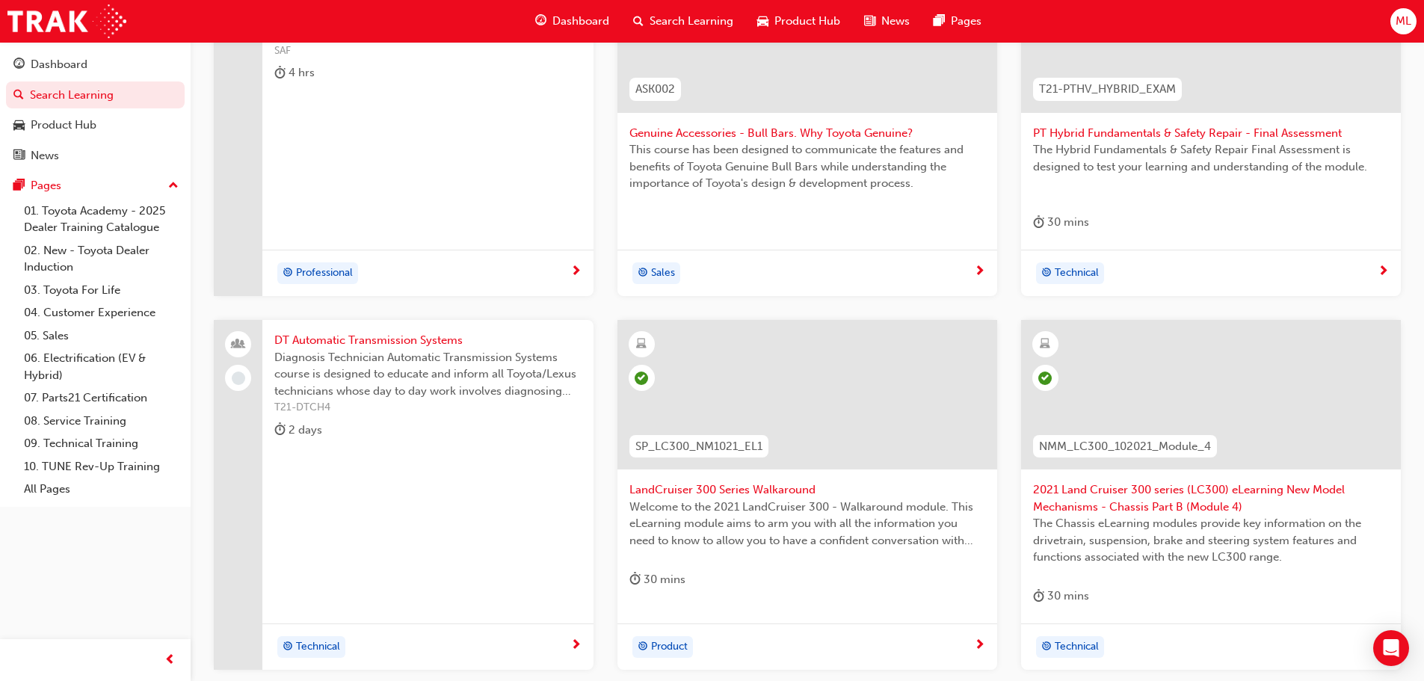
scroll to position [555, 0]
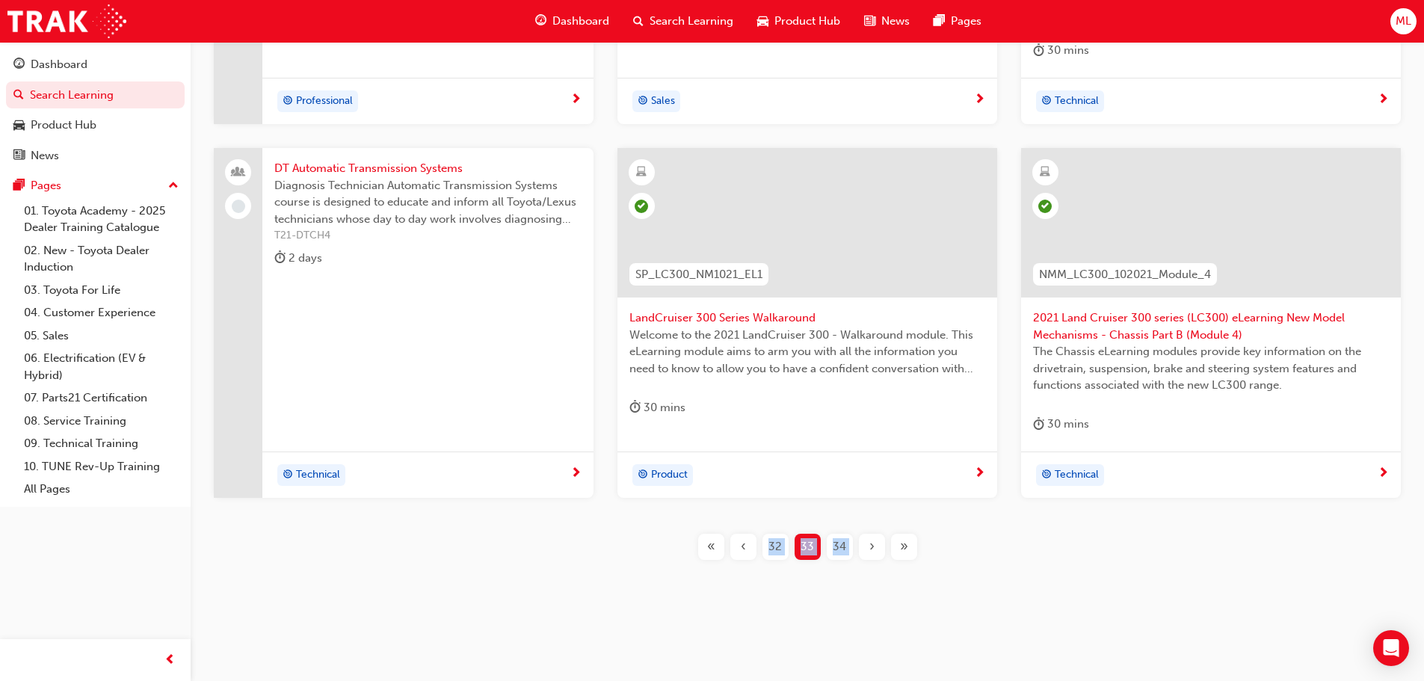
click at [869, 544] on span "›" at bounding box center [871, 546] width 5 height 17
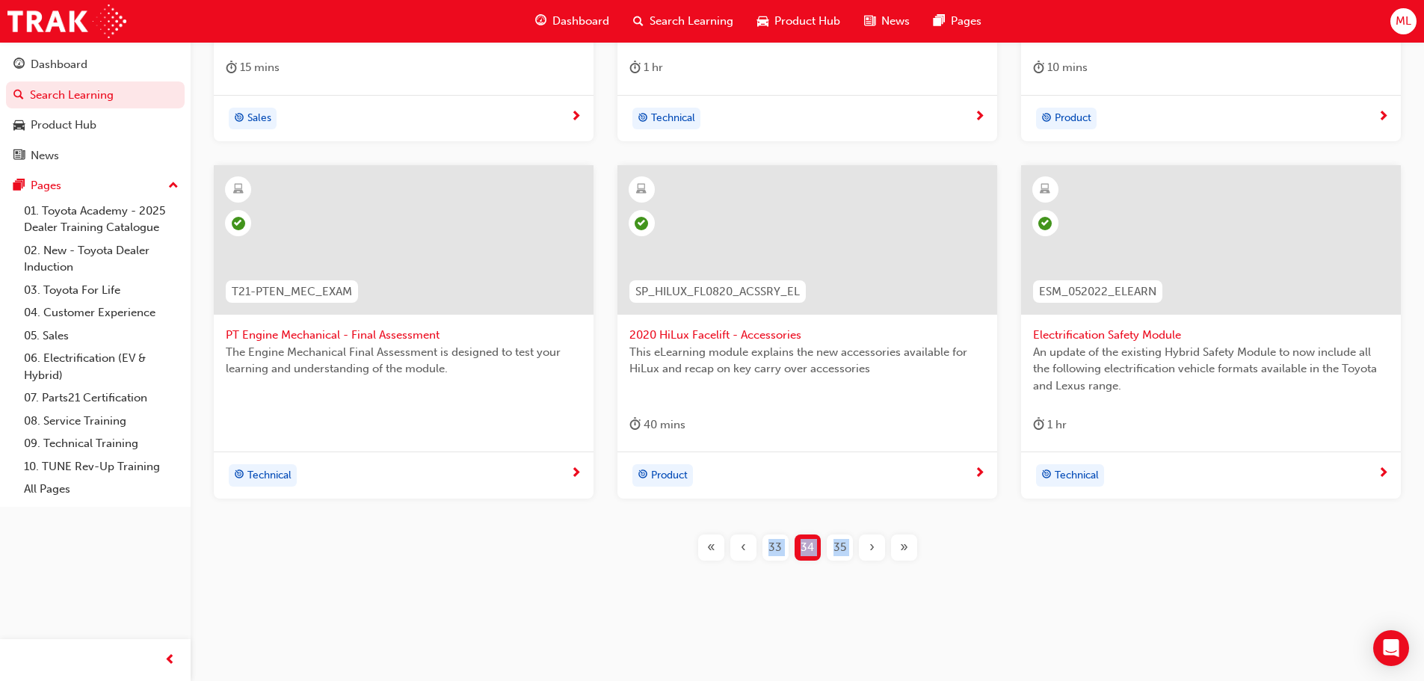
scroll to position [538, 0]
click at [869, 552] on span "›" at bounding box center [871, 546] width 5 height 17
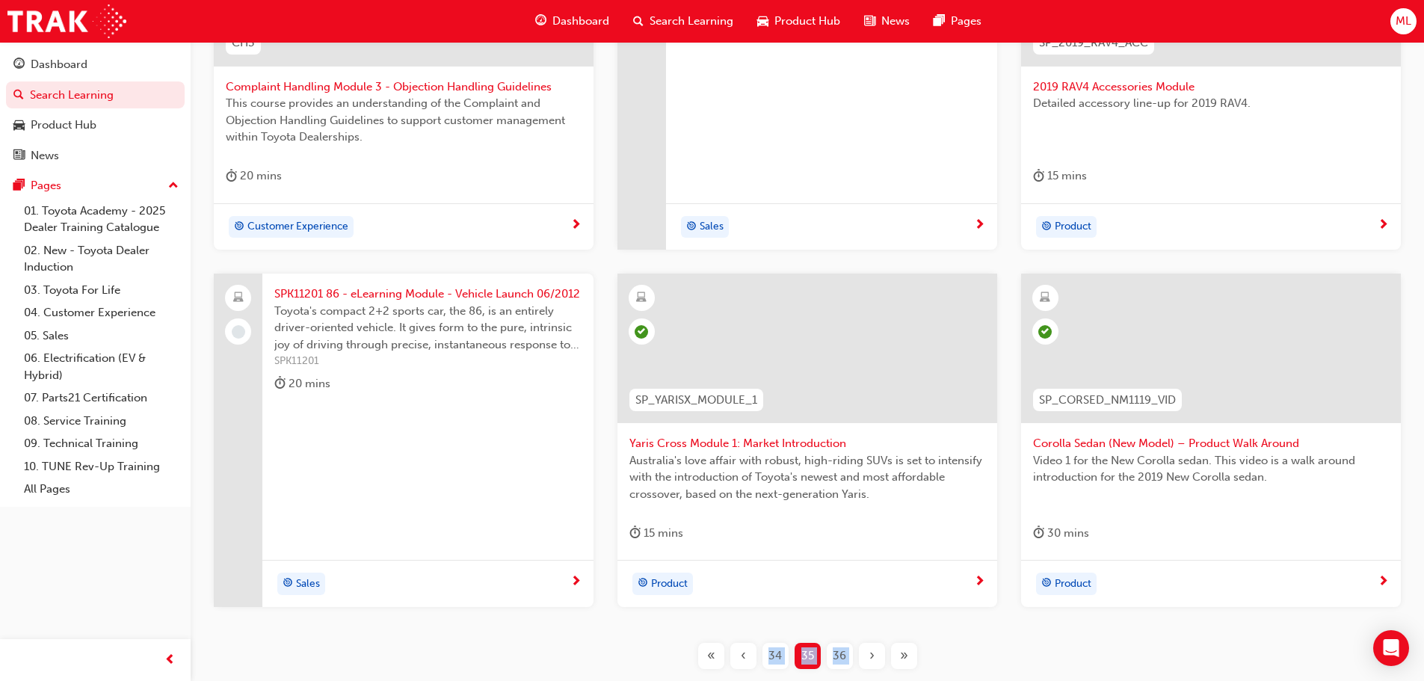
scroll to position [464, 0]
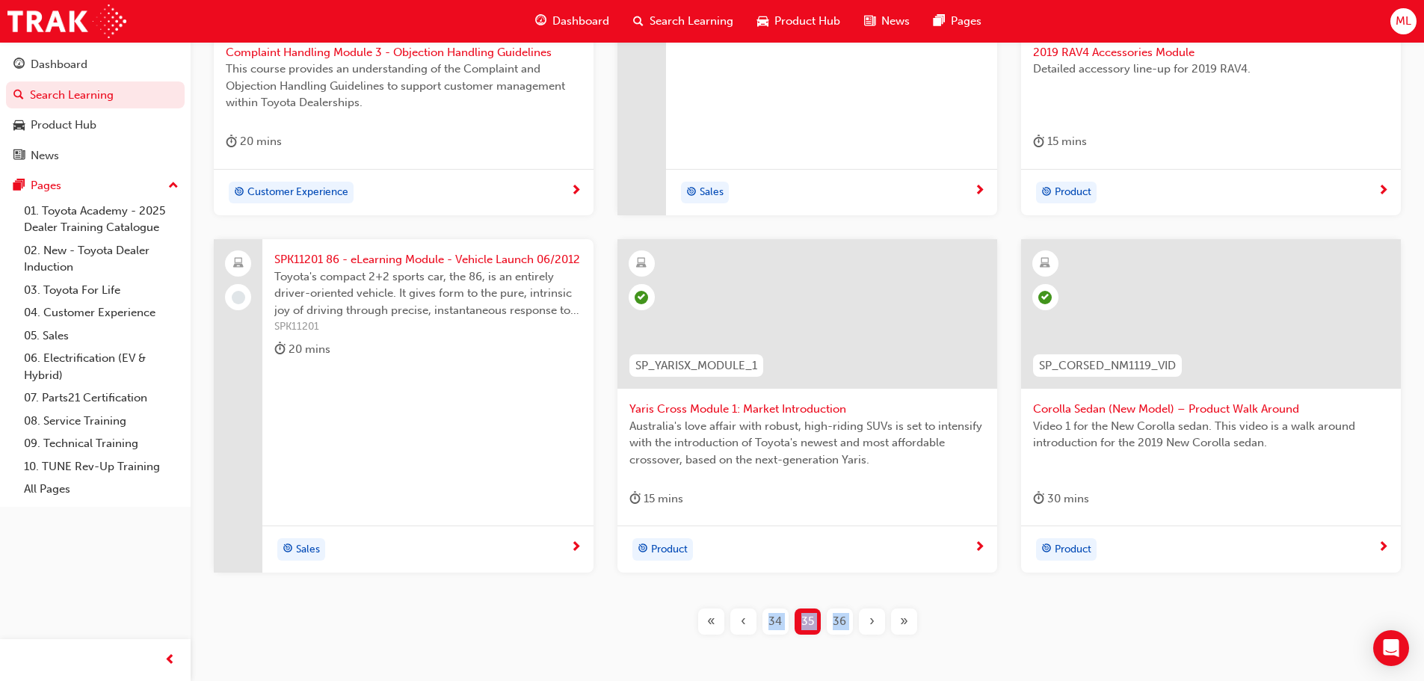
click at [867, 620] on div "›" at bounding box center [872, 622] width 26 height 26
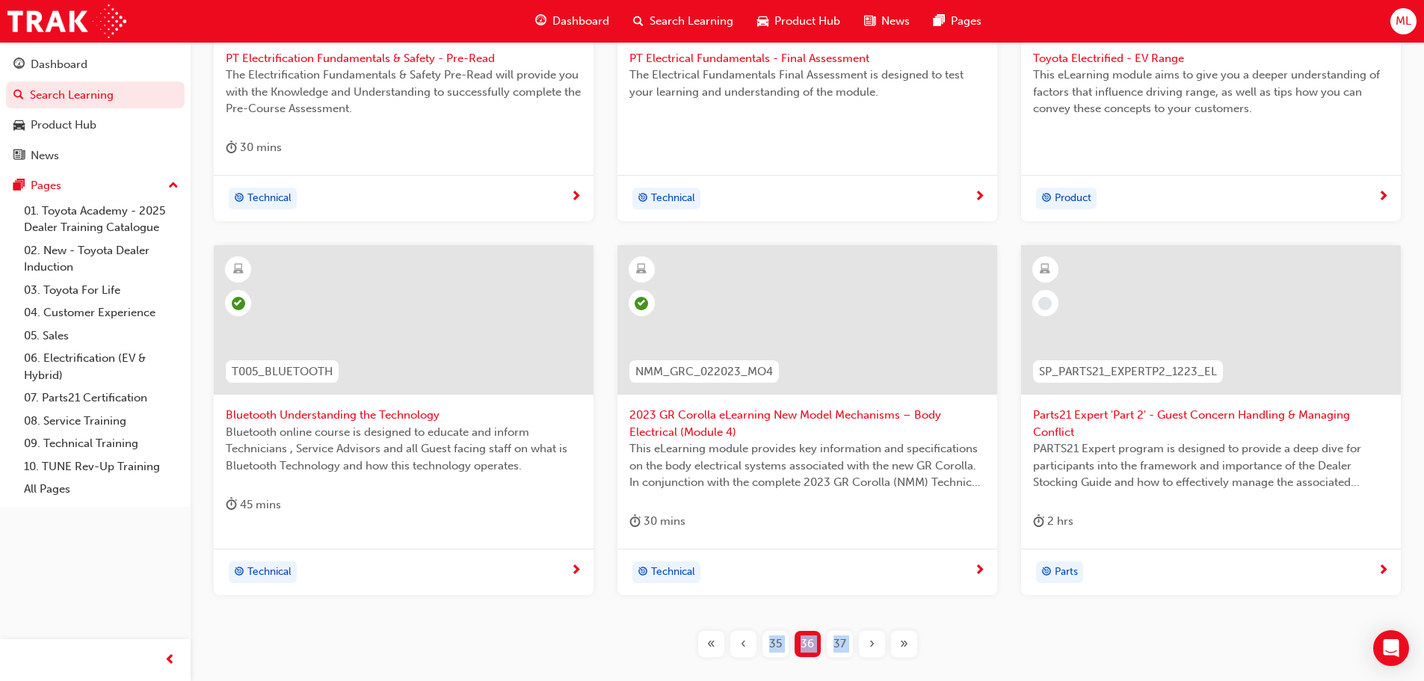
scroll to position [464, 0]
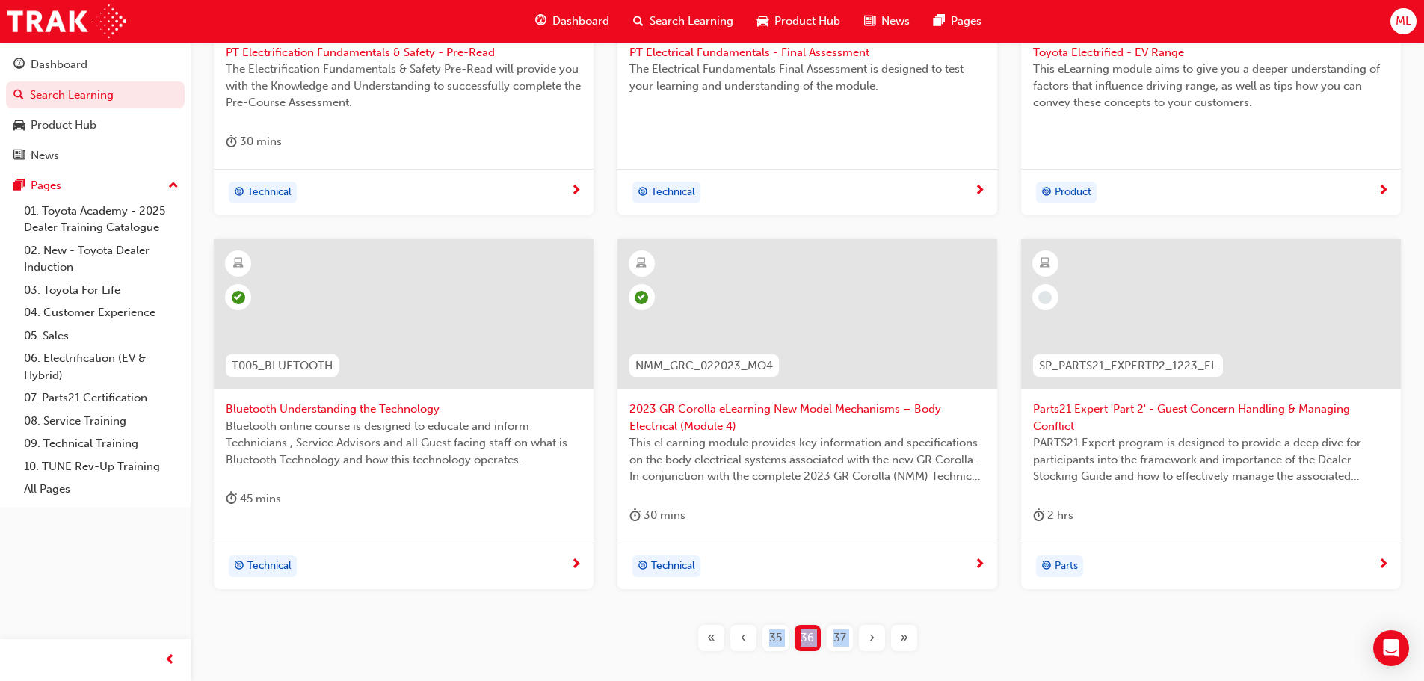
click at [873, 632] on span "›" at bounding box center [871, 637] width 5 height 17
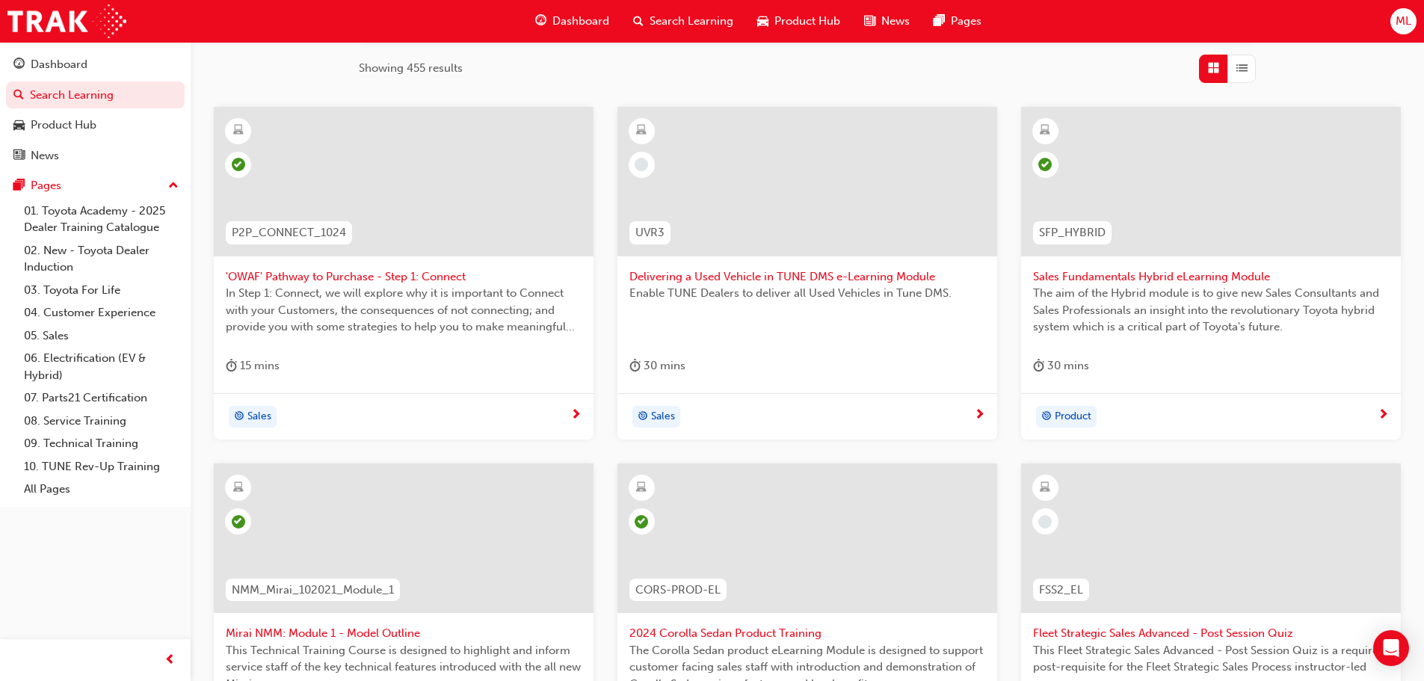
scroll to position [538, 0]
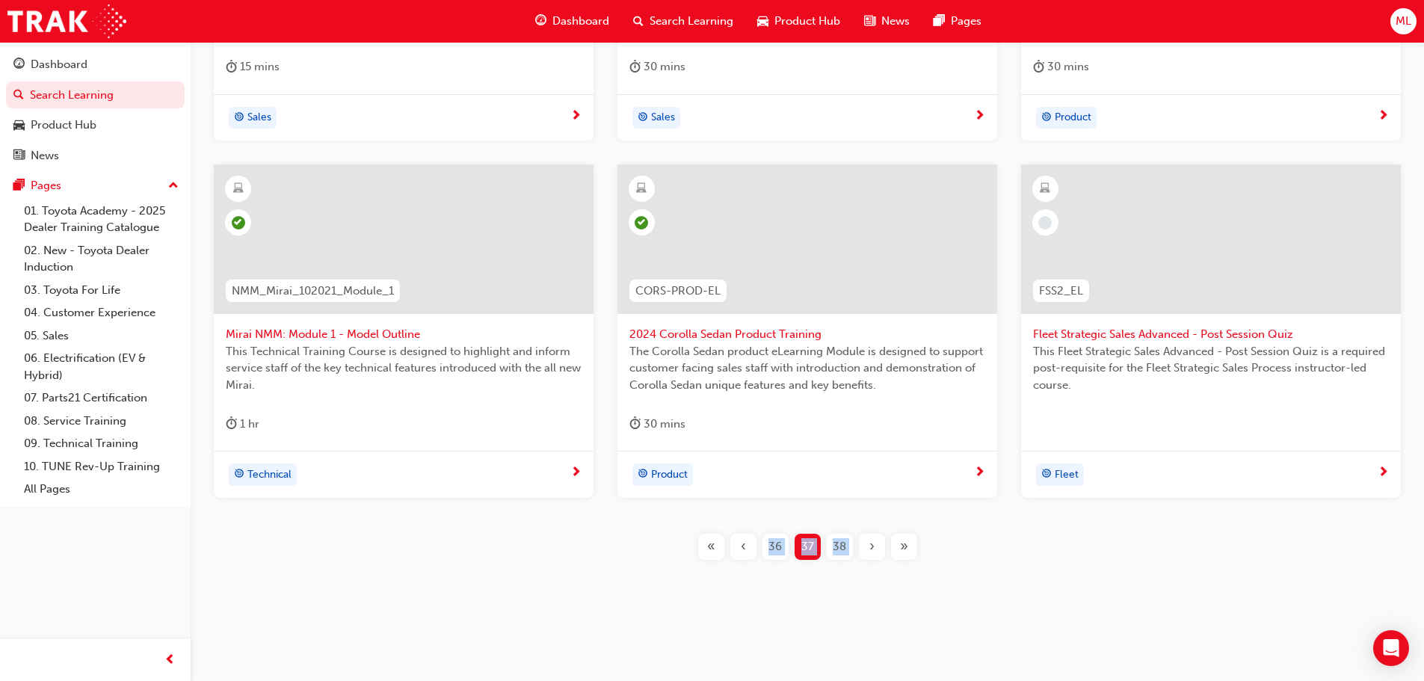
click at [871, 547] on span "›" at bounding box center [871, 546] width 5 height 17
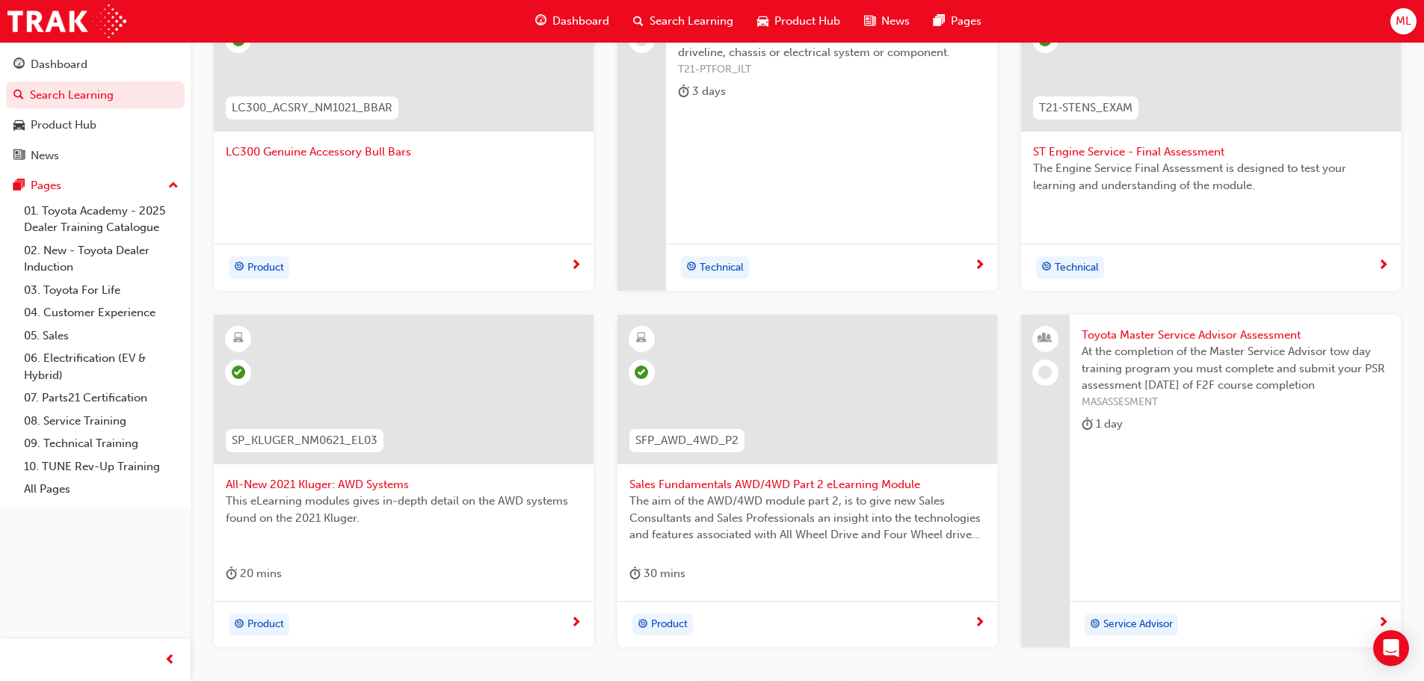
scroll to position [439, 0]
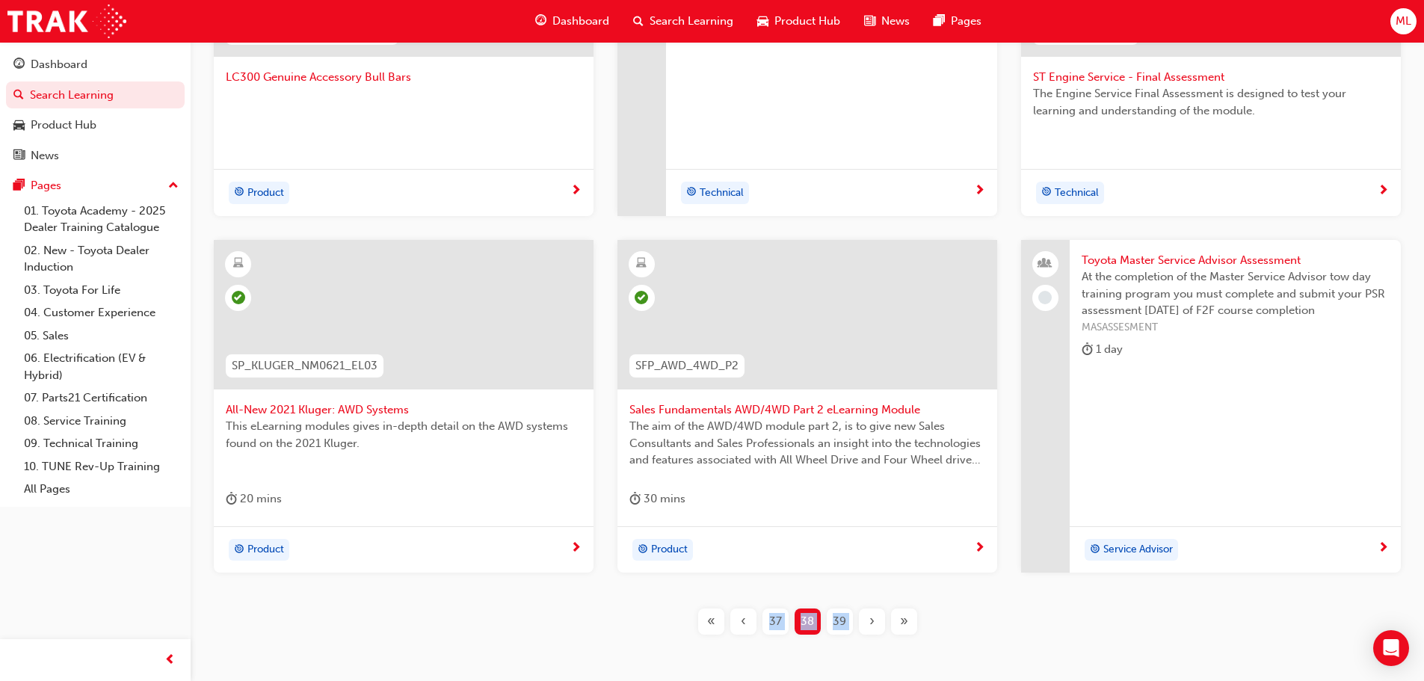
click at [867, 617] on div "›" at bounding box center [872, 622] width 26 height 26
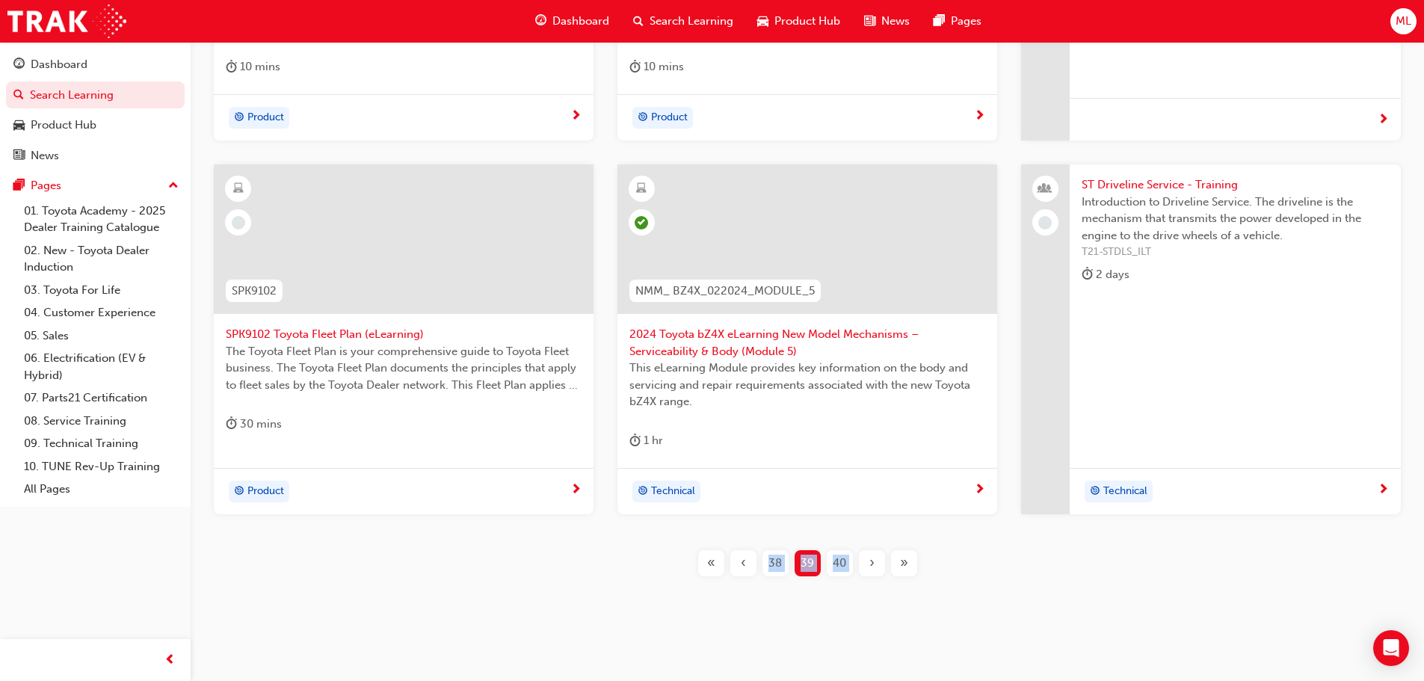
scroll to position [555, 0]
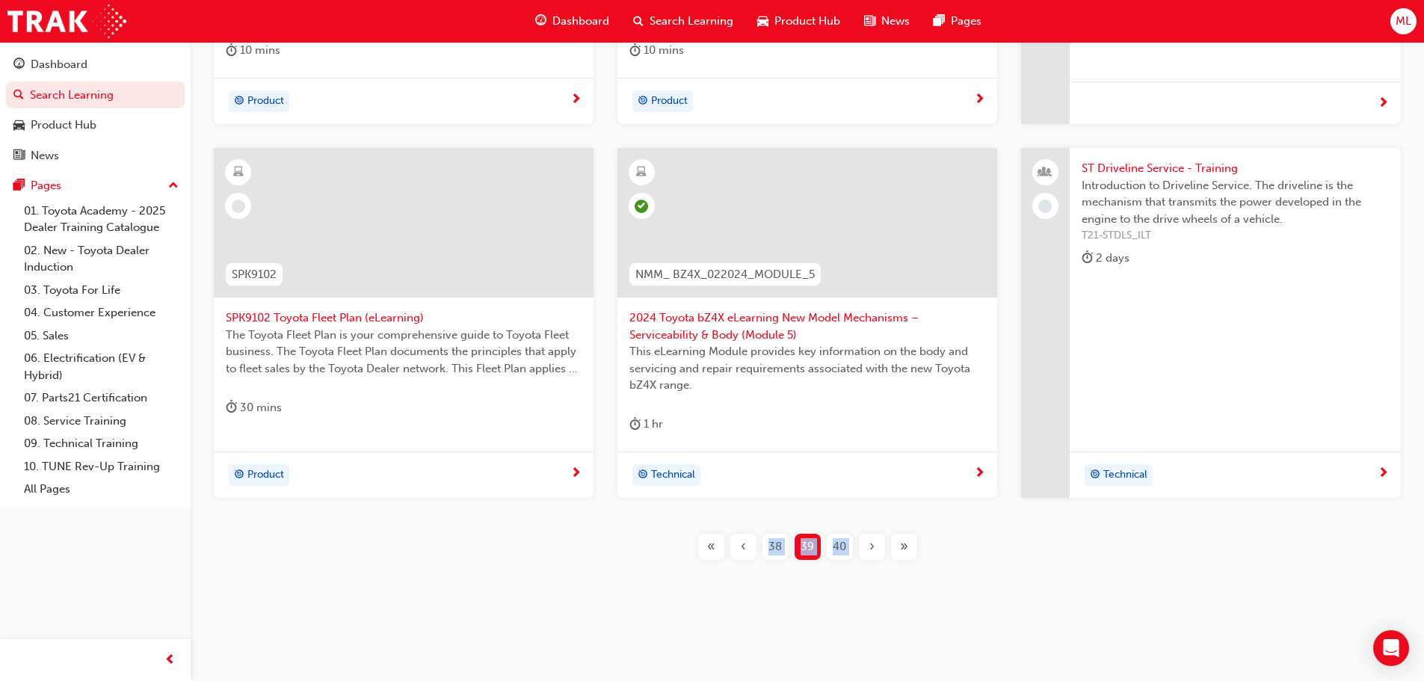
click at [872, 552] on span "›" at bounding box center [871, 546] width 5 height 17
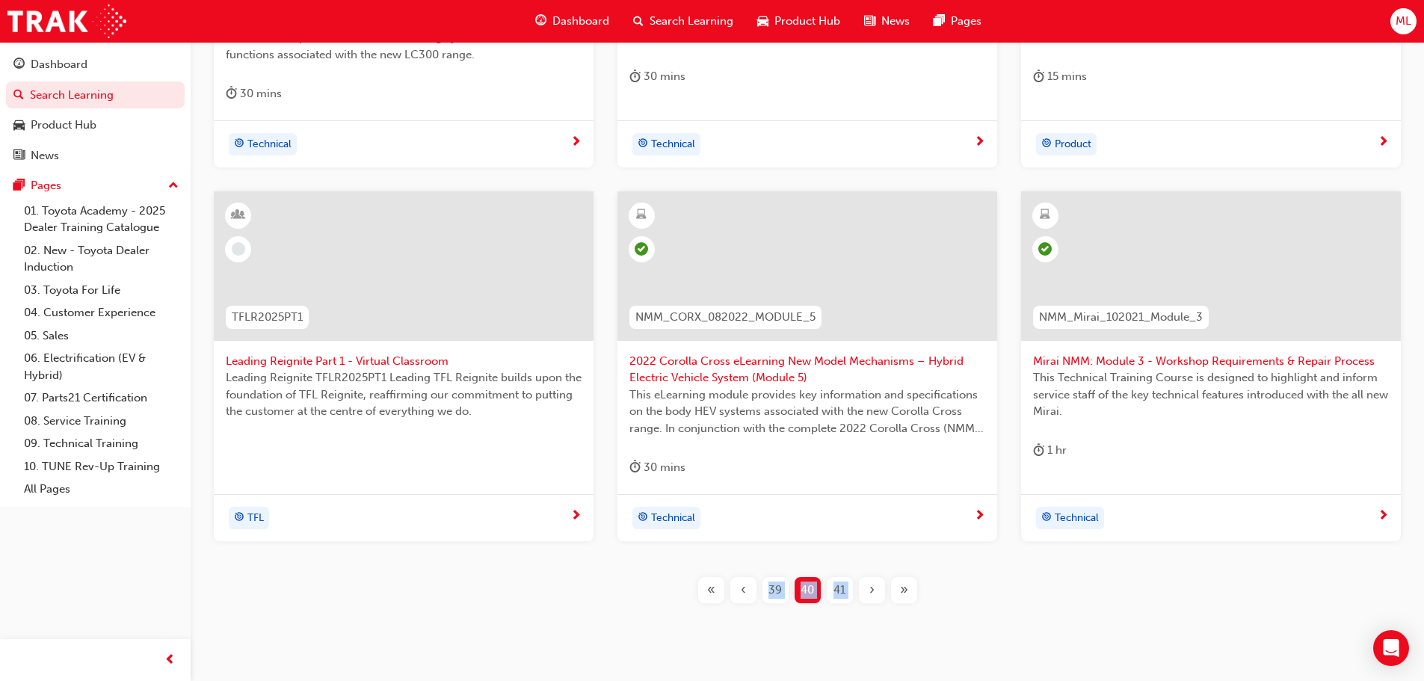
scroll to position [555, 0]
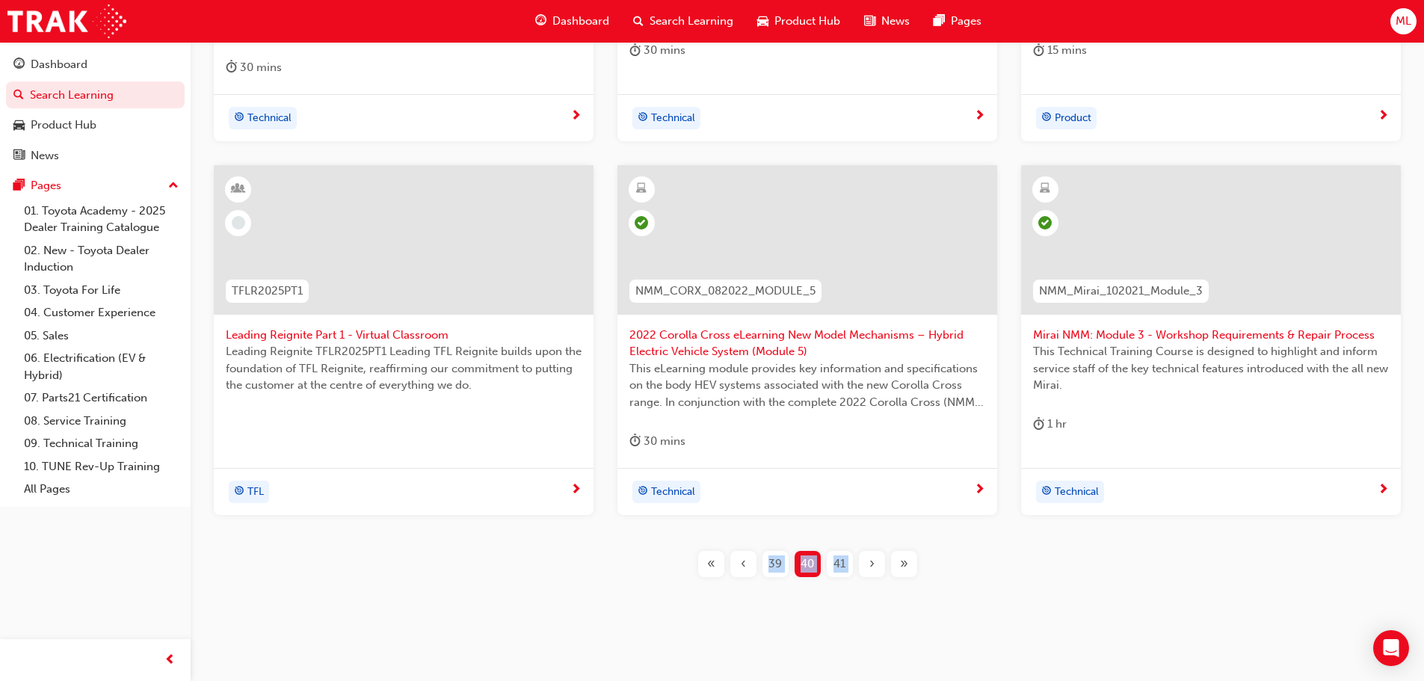
click at [873, 560] on span "›" at bounding box center [871, 563] width 5 height 17
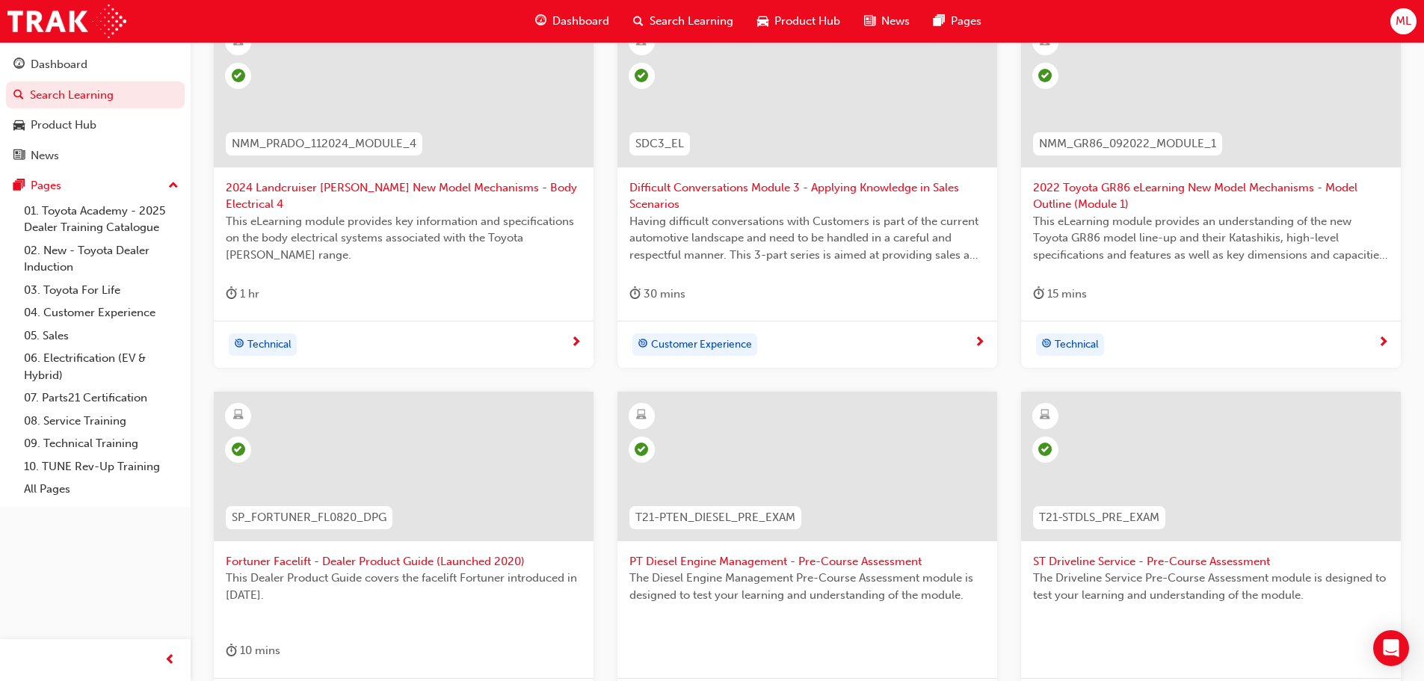
scroll to position [555, 0]
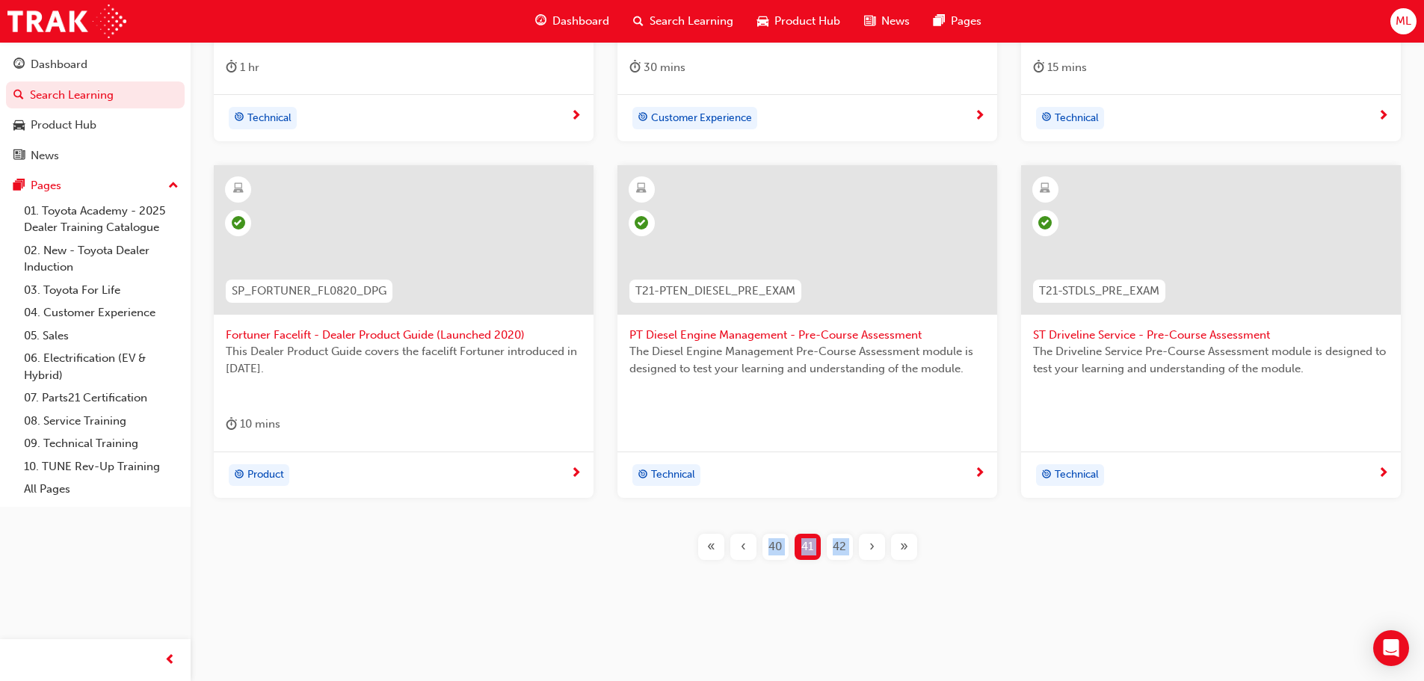
click at [874, 544] on span "›" at bounding box center [871, 546] width 5 height 17
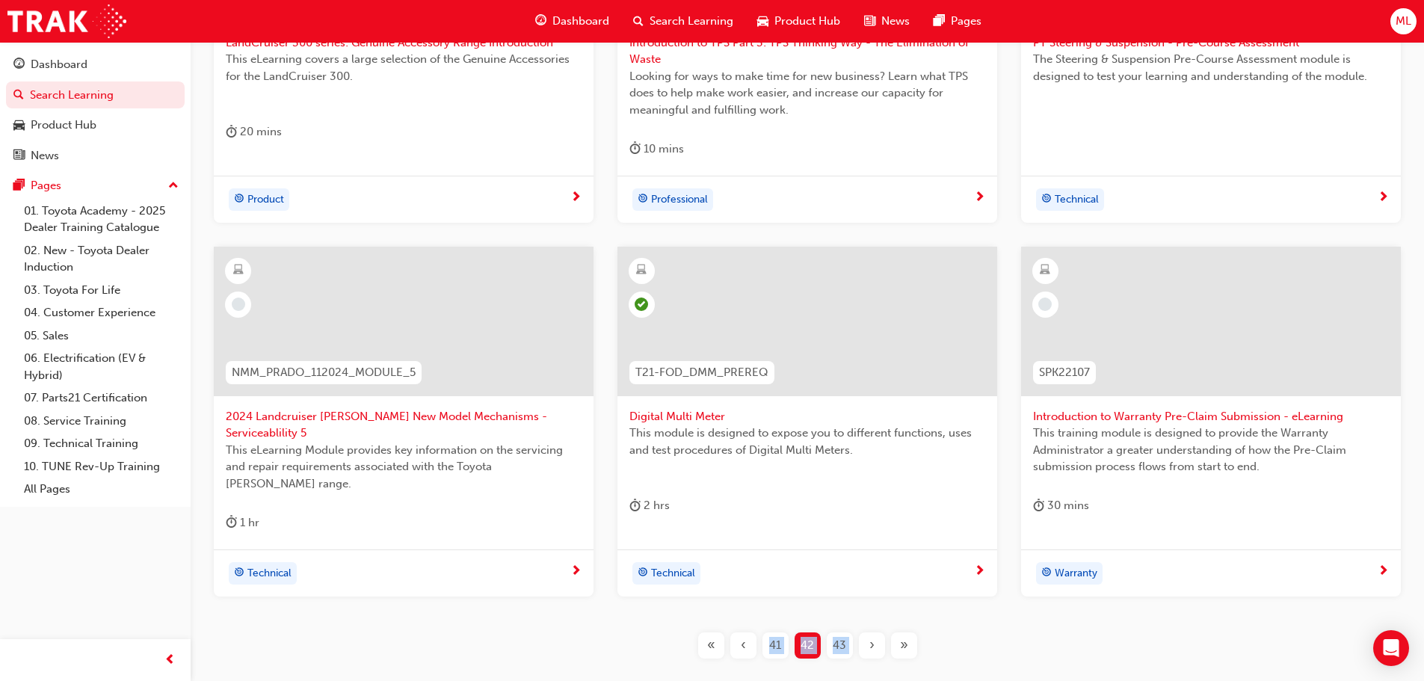
scroll to position [480, 0]
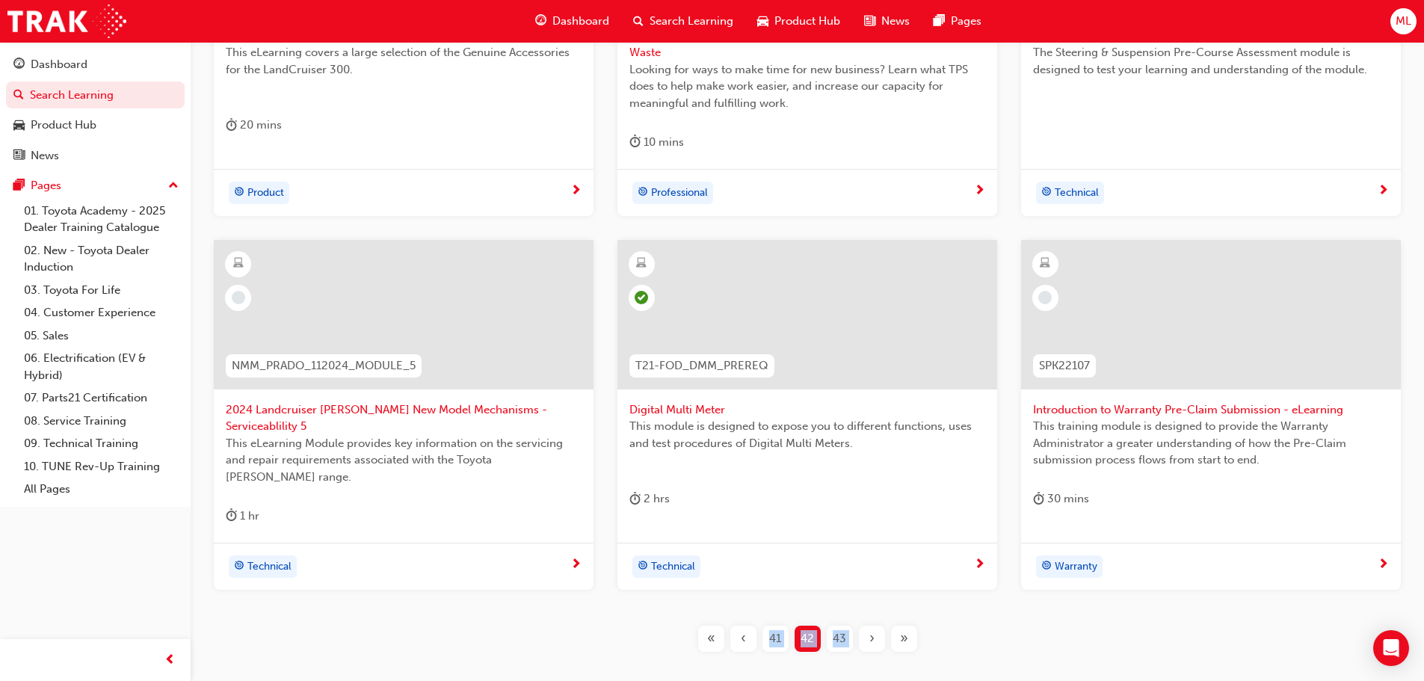
click at [301, 402] on span "2024 Landcruiser [PERSON_NAME] New Model Mechanisms - Serviceablility 5" at bounding box center [404, 418] width 356 height 34
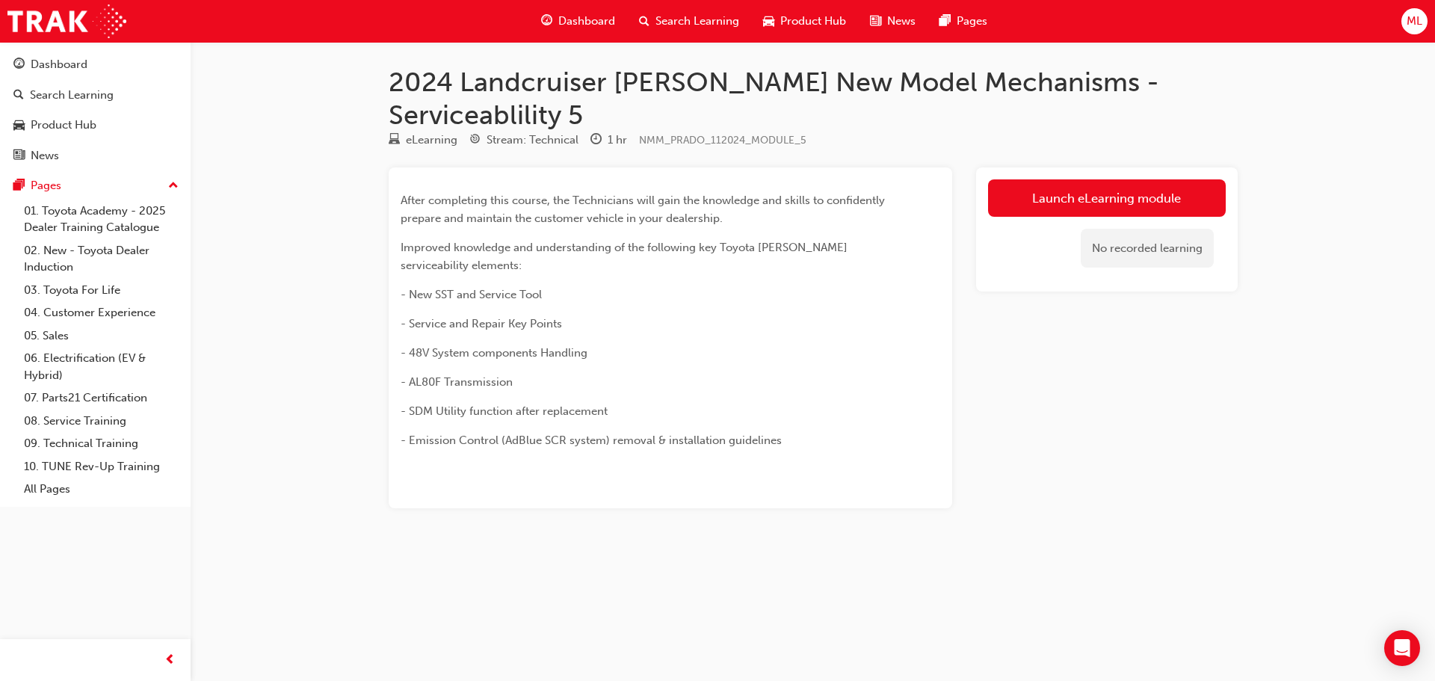
click at [689, 21] on span "Search Learning" at bounding box center [698, 21] width 84 height 17
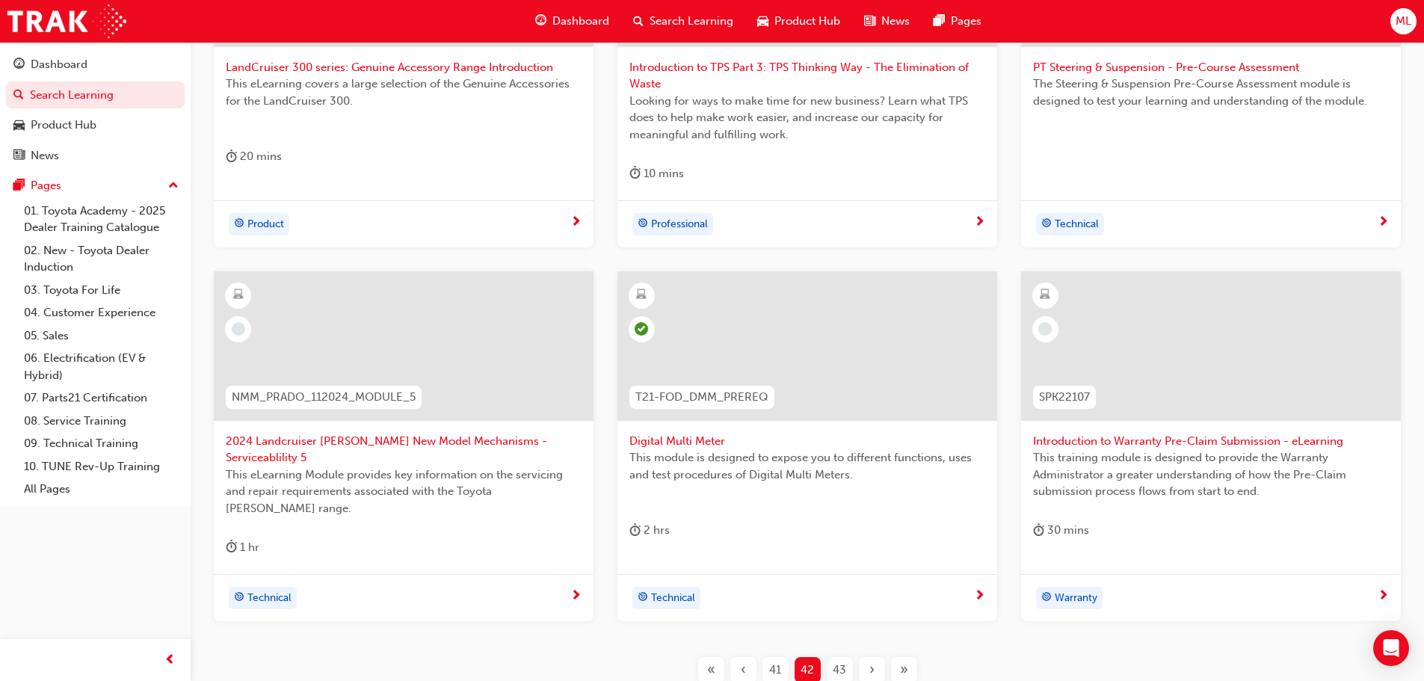
scroll to position [523, 0]
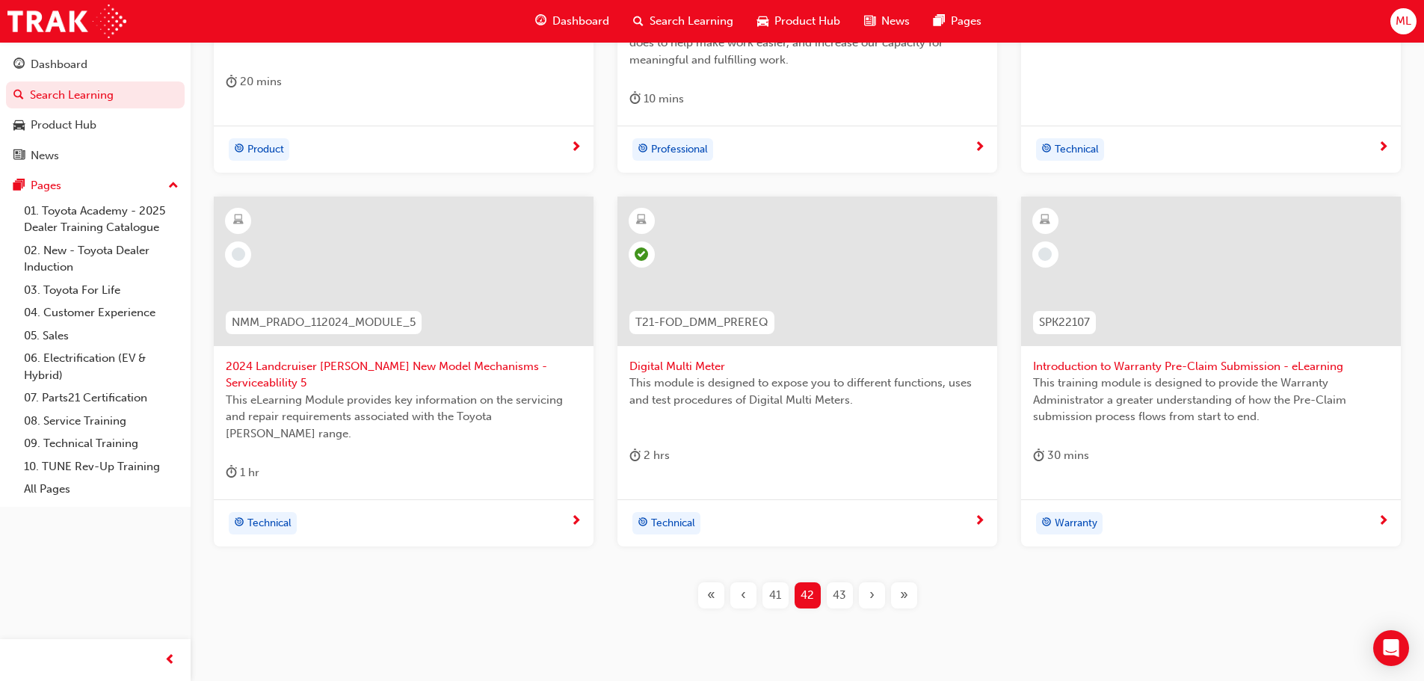
click at [843, 587] on span "43" at bounding box center [839, 595] width 13 height 17
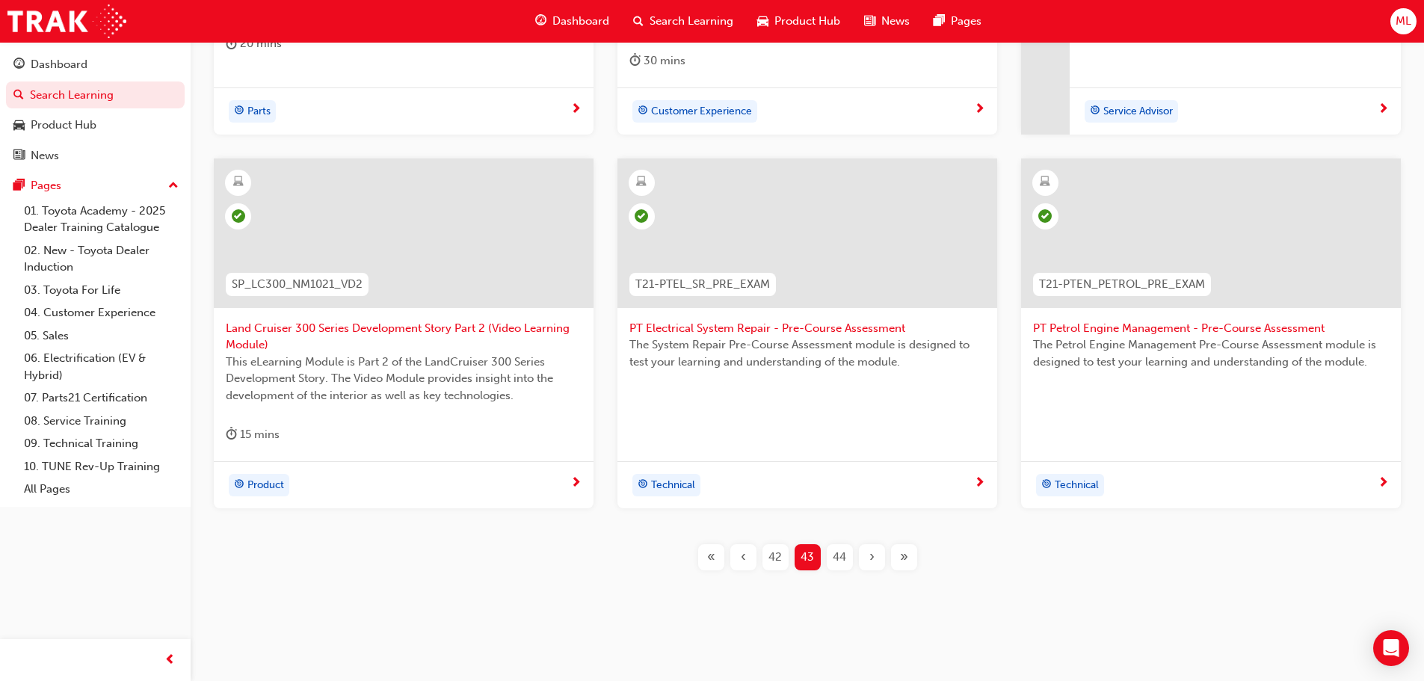
scroll to position [572, 0]
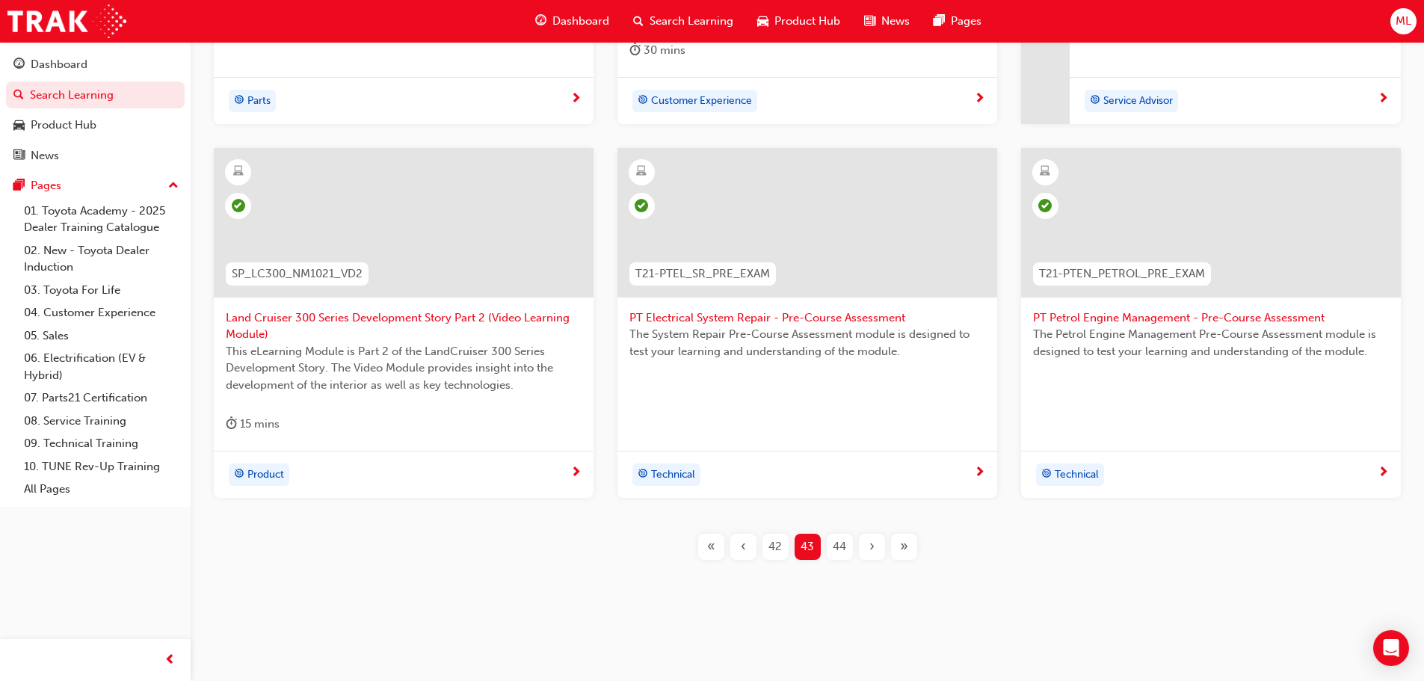
click at [845, 543] on span "44" at bounding box center [839, 546] width 13 height 17
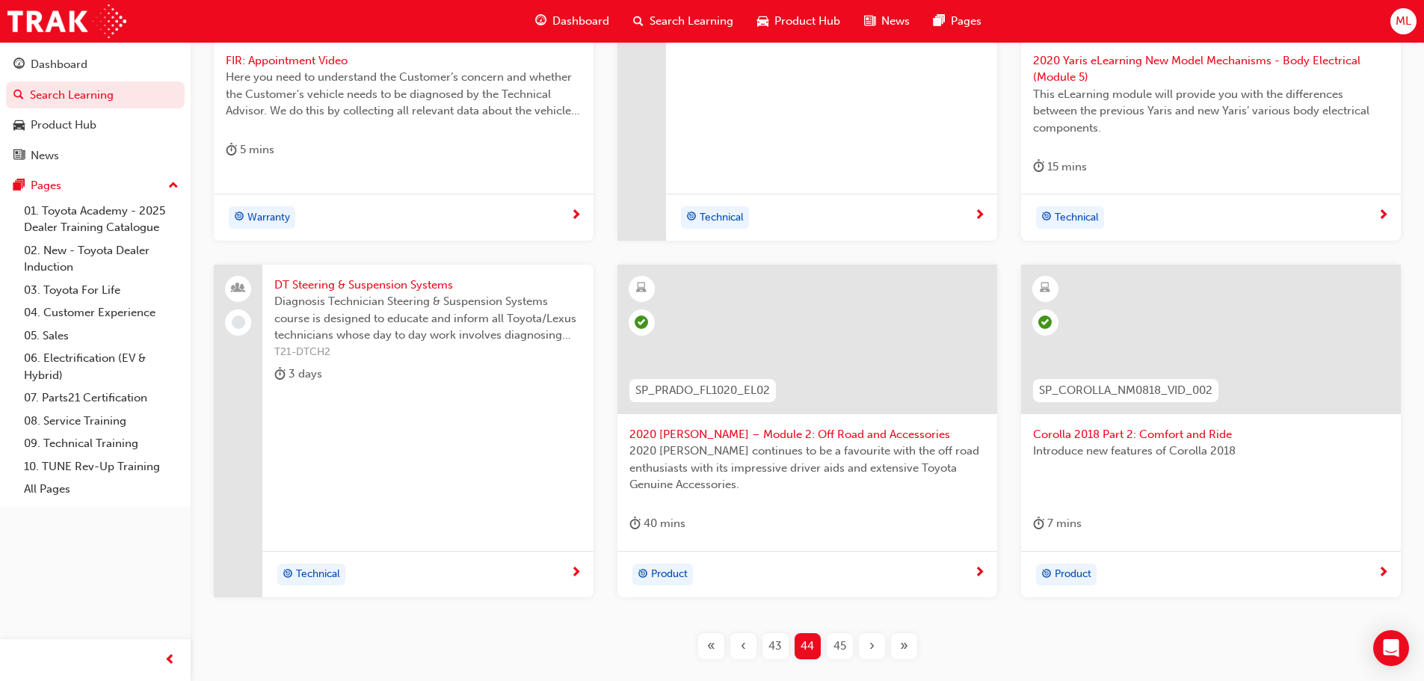
scroll to position [555, 0]
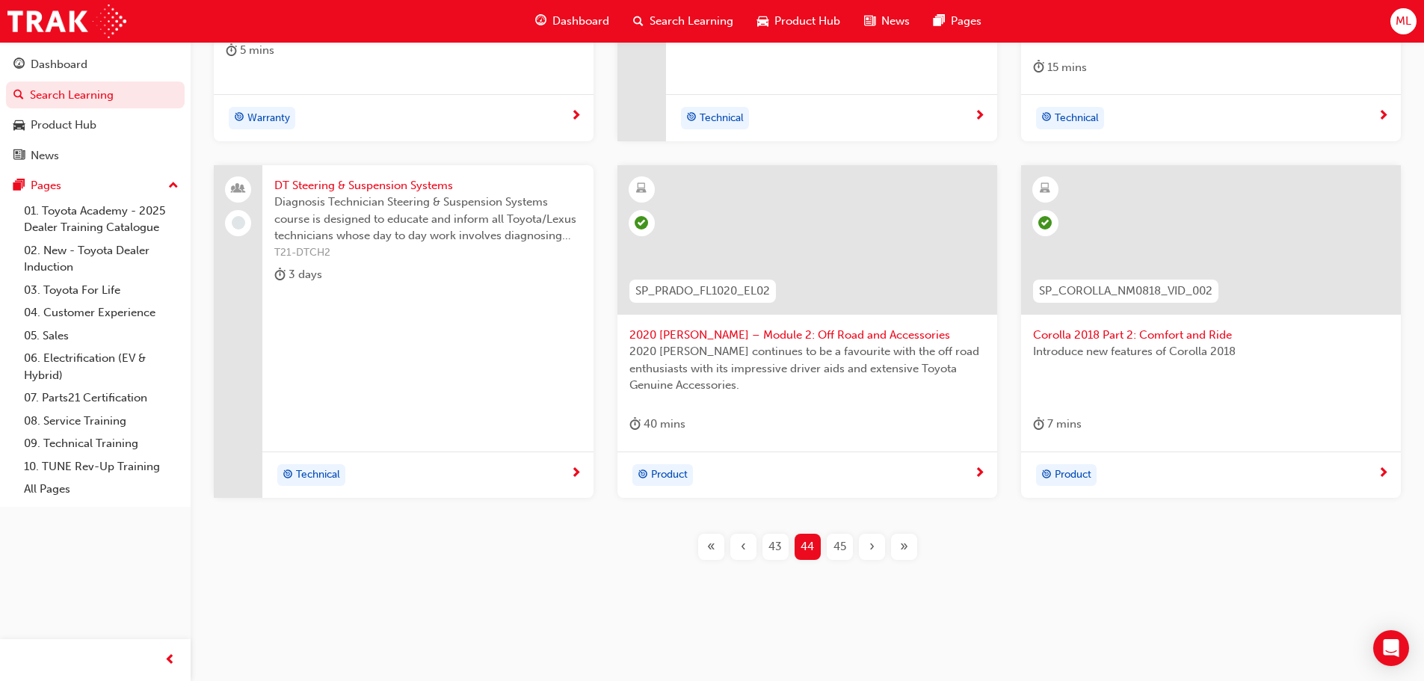
click at [843, 538] on span "45" at bounding box center [840, 546] width 13 height 17
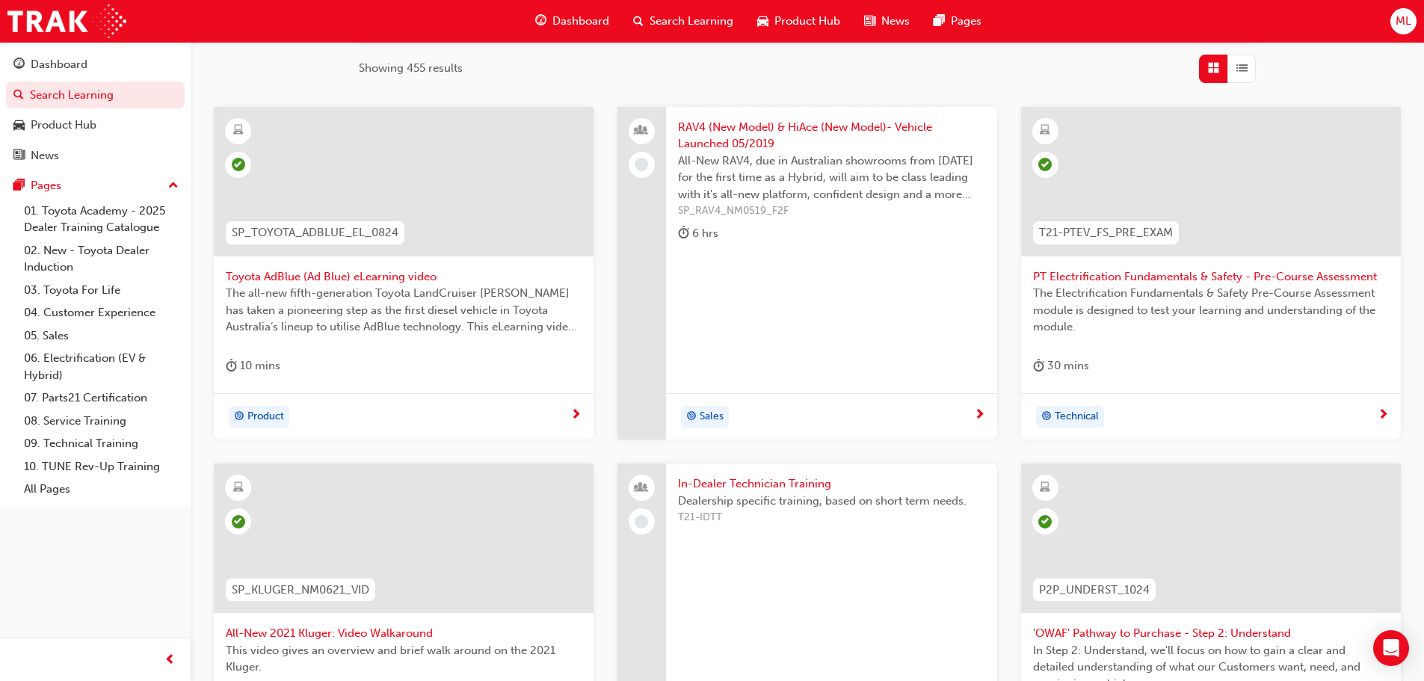
scroll to position [538, 0]
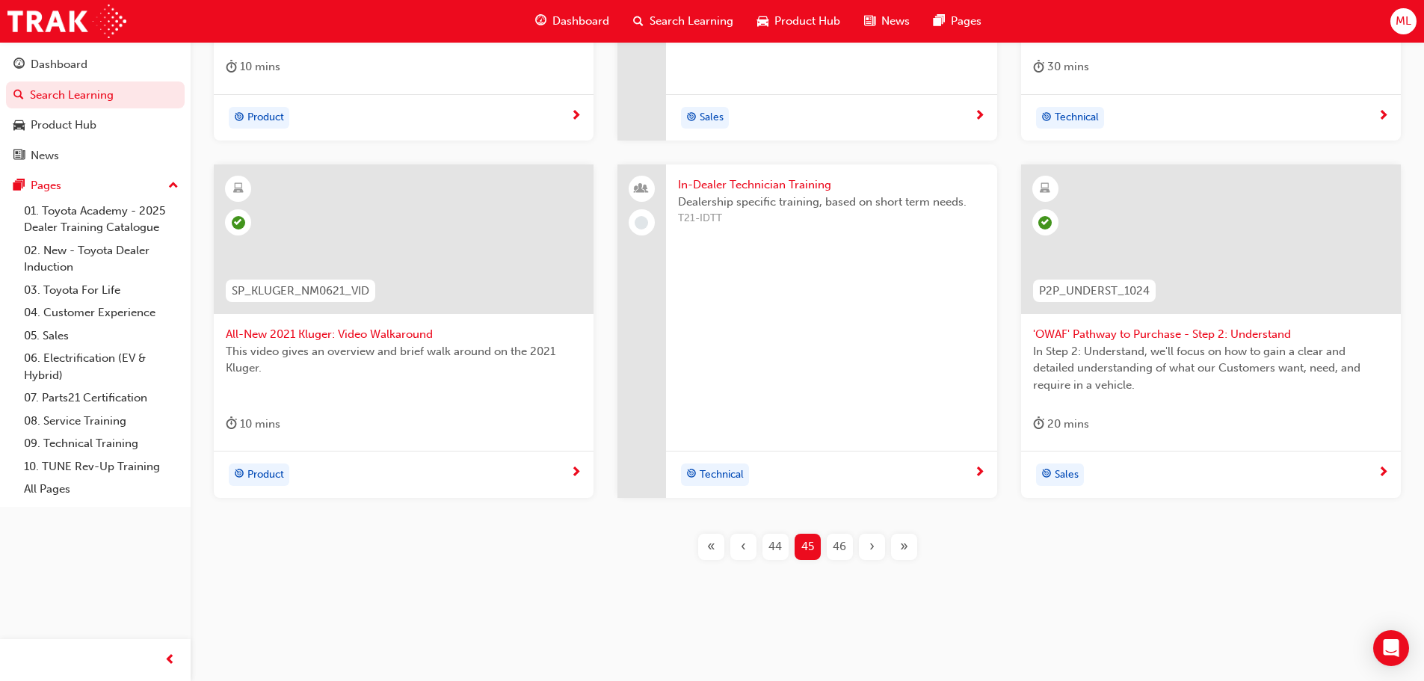
click at [847, 546] on div "46" at bounding box center [840, 547] width 26 height 26
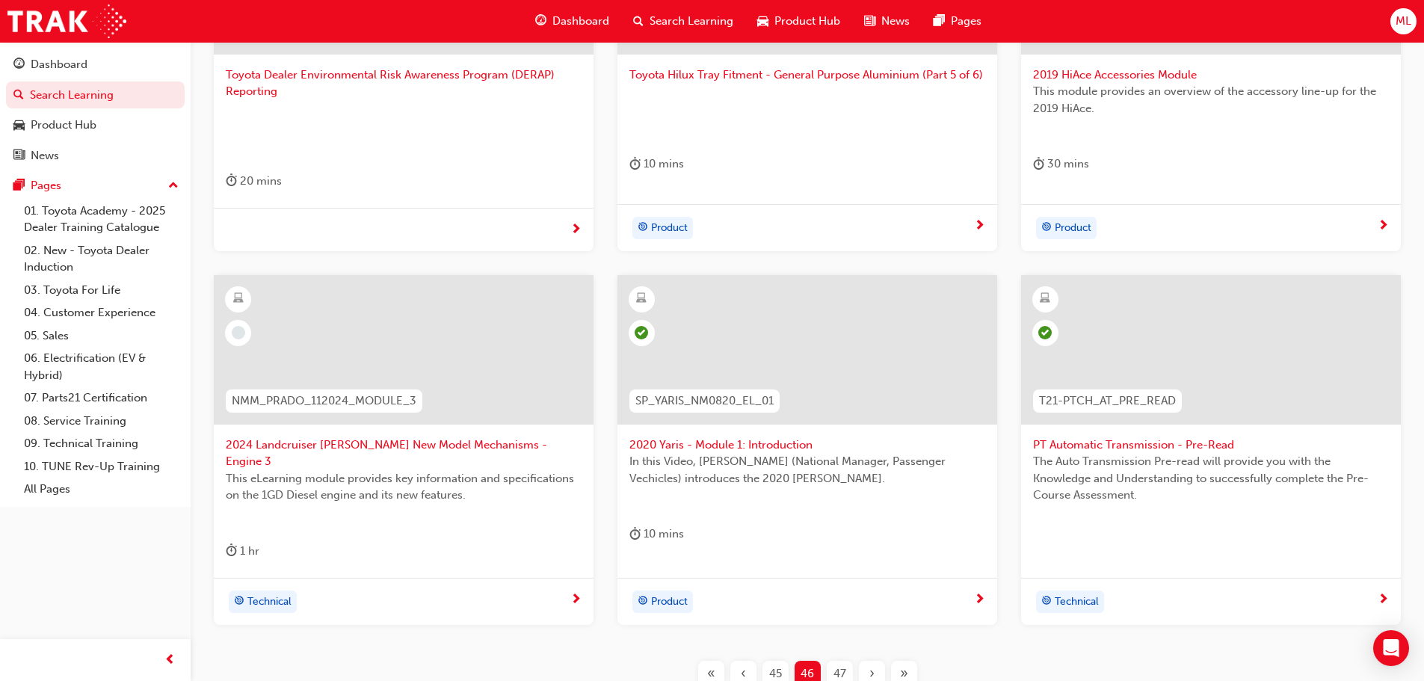
scroll to position [464, 0]
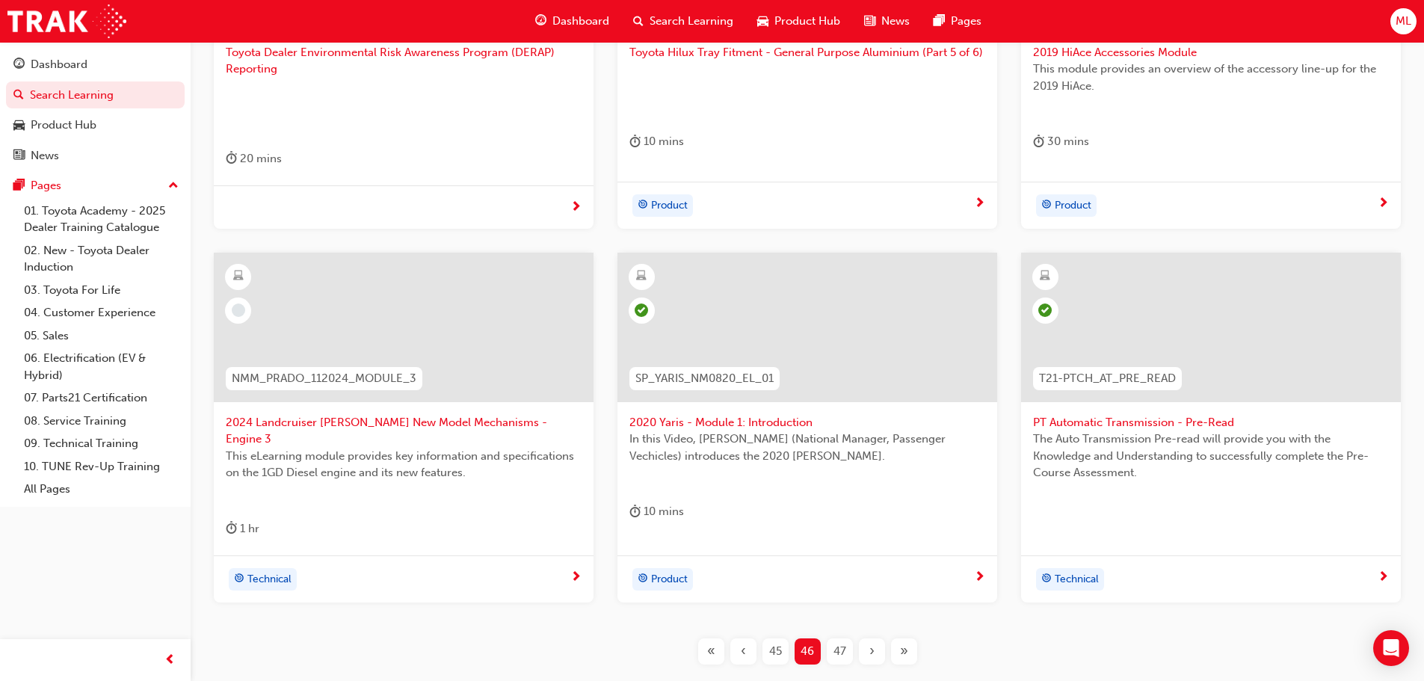
click at [309, 416] on span "2024 Landcruiser [PERSON_NAME] New Model Mechanisms - Engine 3" at bounding box center [404, 431] width 356 height 34
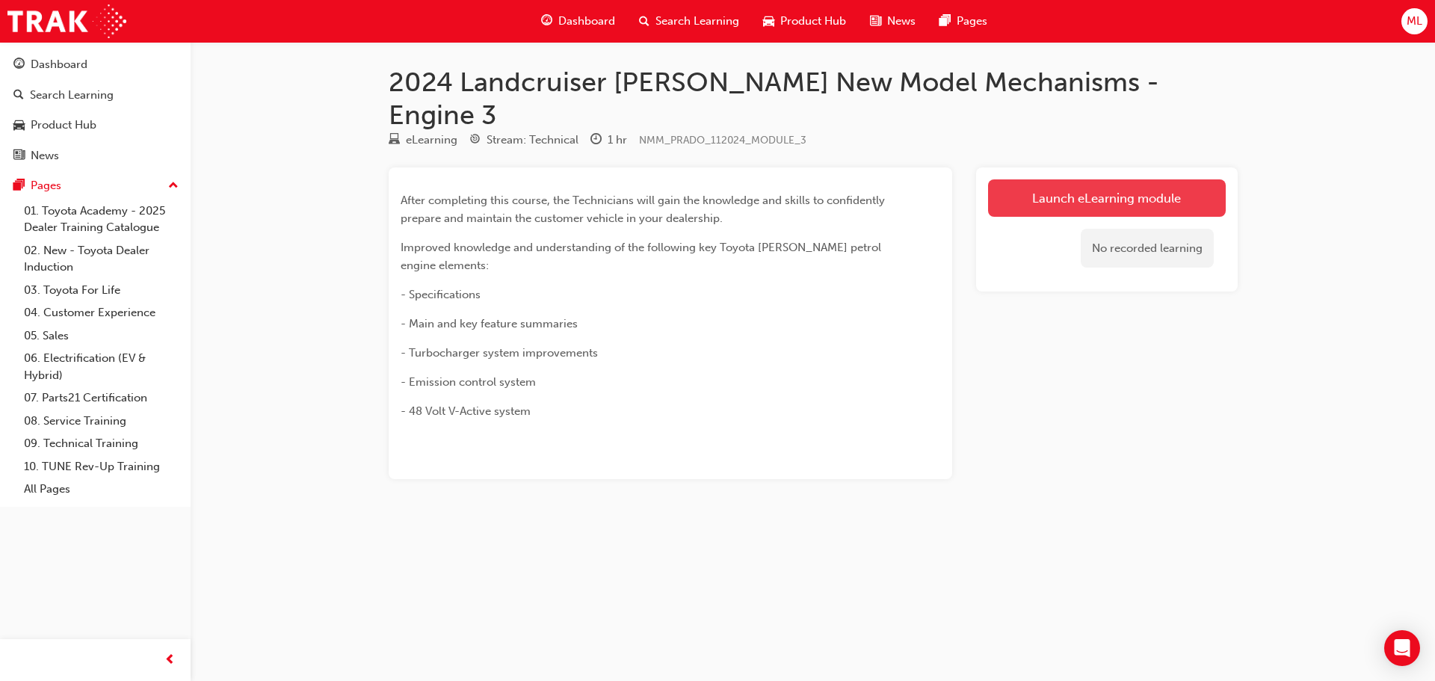
click at [1077, 179] on link "Launch eLearning module" at bounding box center [1107, 197] width 238 height 37
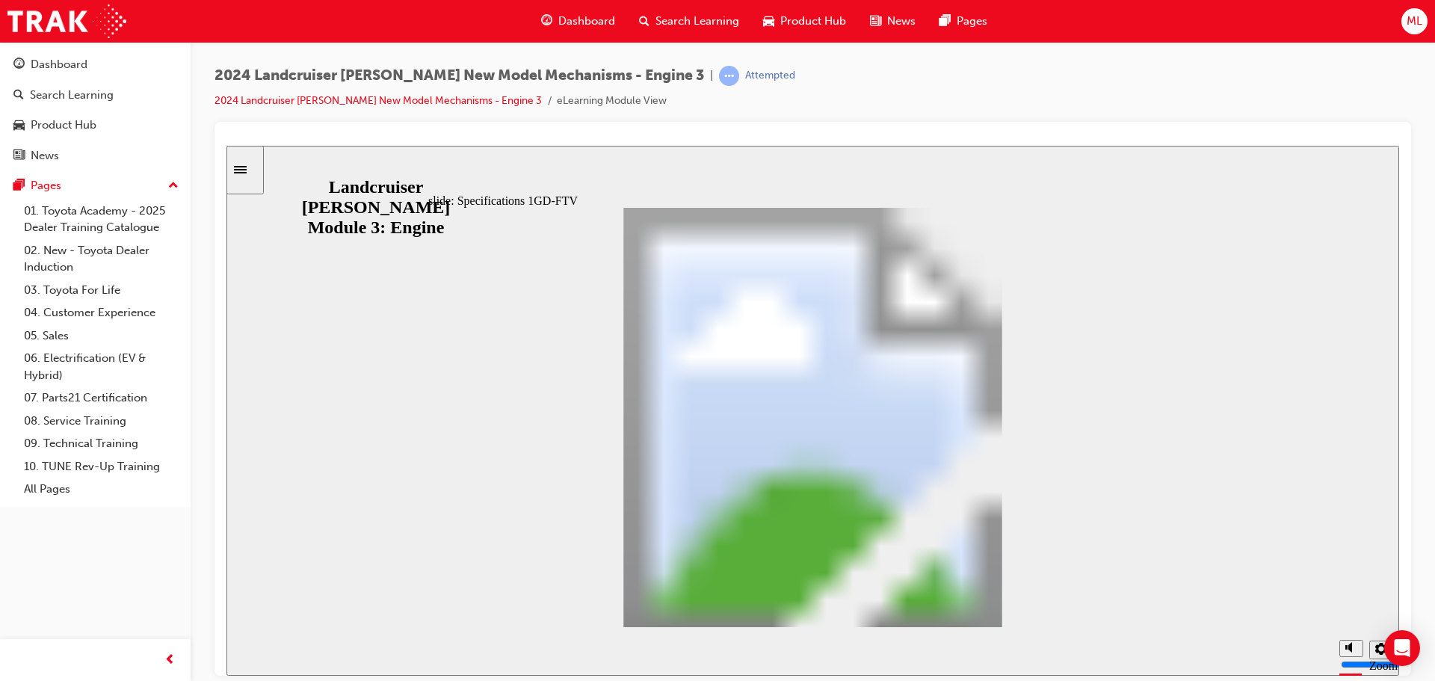
scroll to position [147, 0]
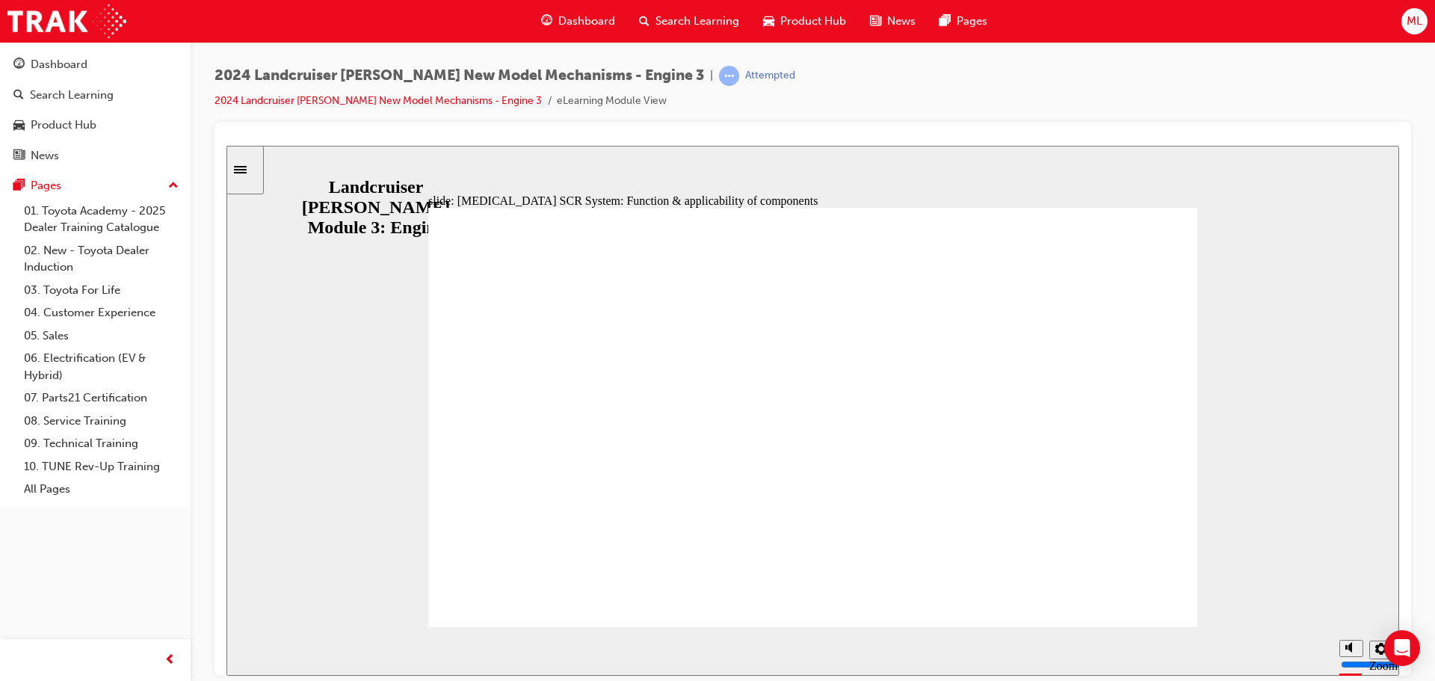
scroll to position [301, 0]
